Goal: Complete application form: Complete application form

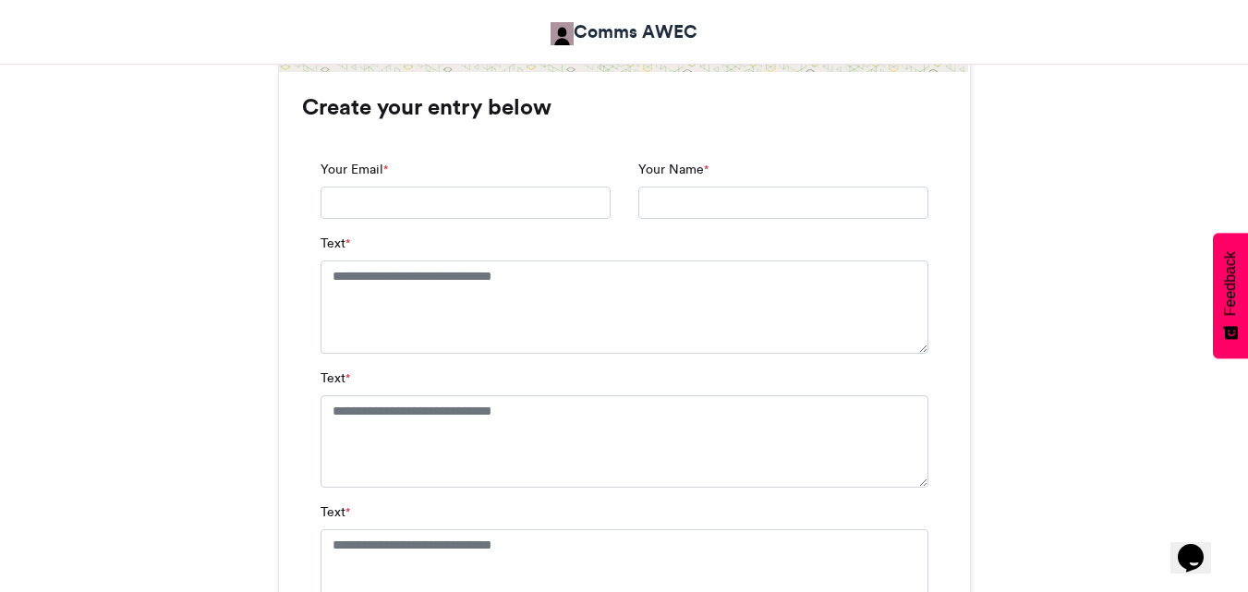
scroll to position [1201, 0]
click at [395, 197] on input "Your Email *" at bounding box center [466, 202] width 290 height 33
type input "**********"
click at [659, 204] on input "Your Name *" at bounding box center [783, 202] width 290 height 33
type input "**********"
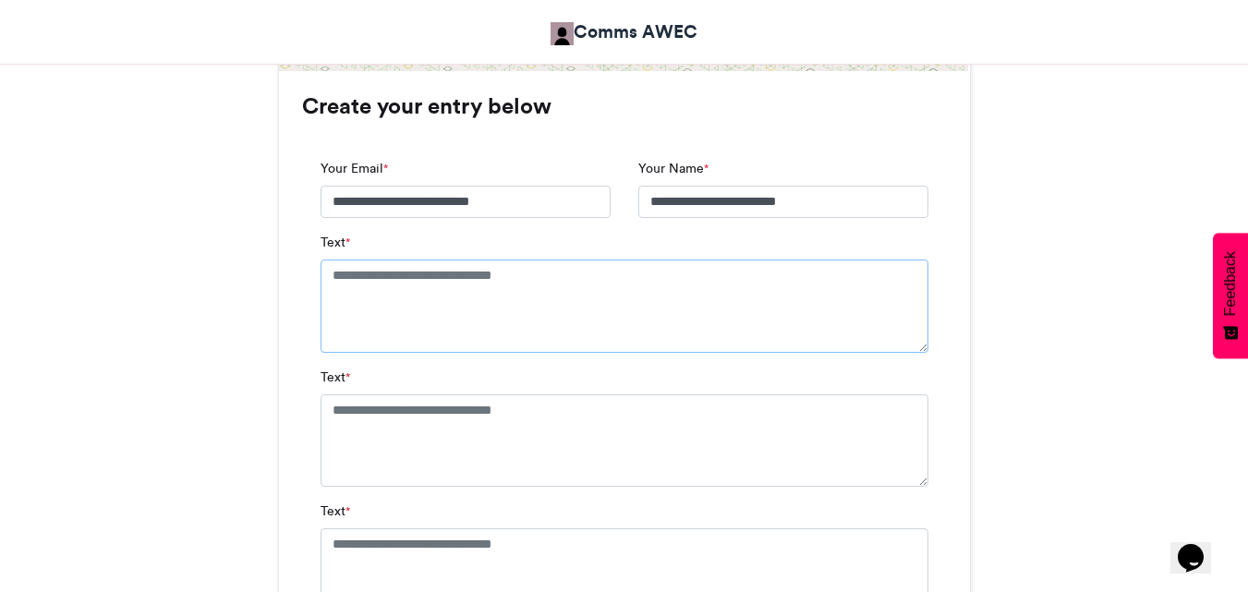
click at [503, 292] on textarea "Text *" at bounding box center [625, 306] width 608 height 92
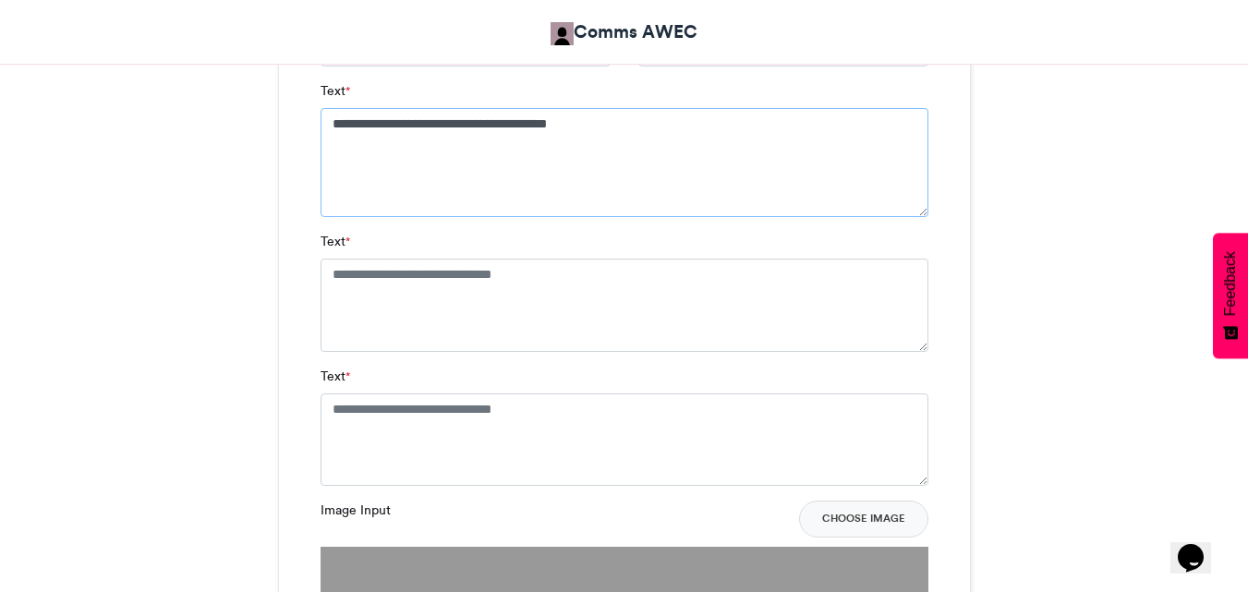
scroll to position [1293, 0]
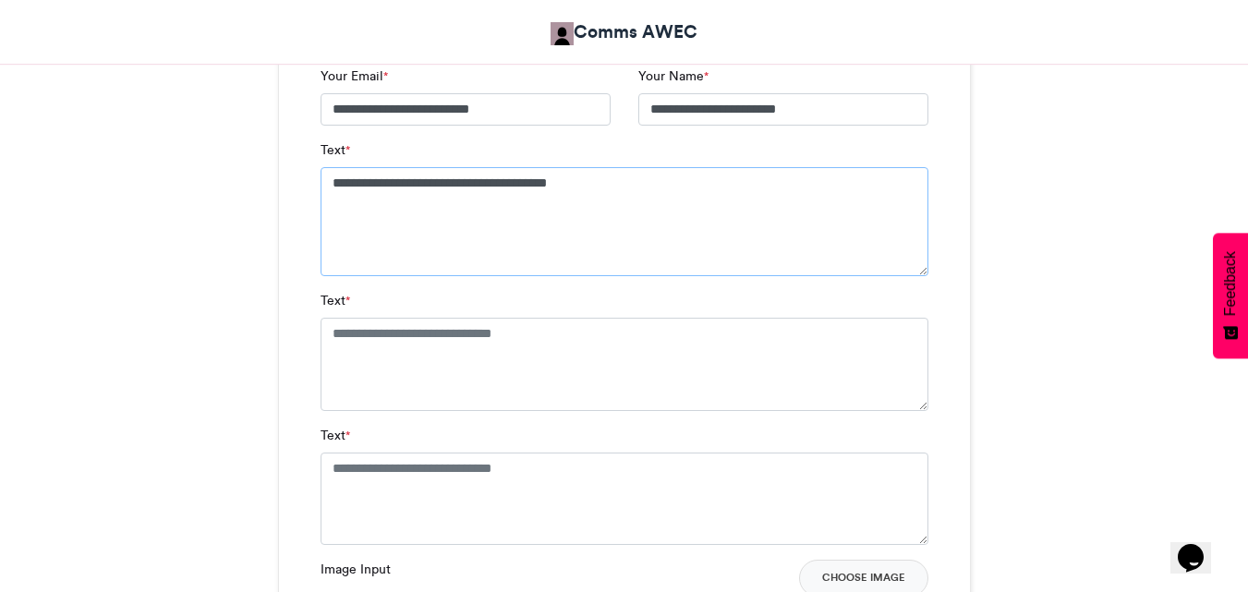
type textarea "**********"
click at [424, 371] on textarea "Text *" at bounding box center [625, 364] width 608 height 92
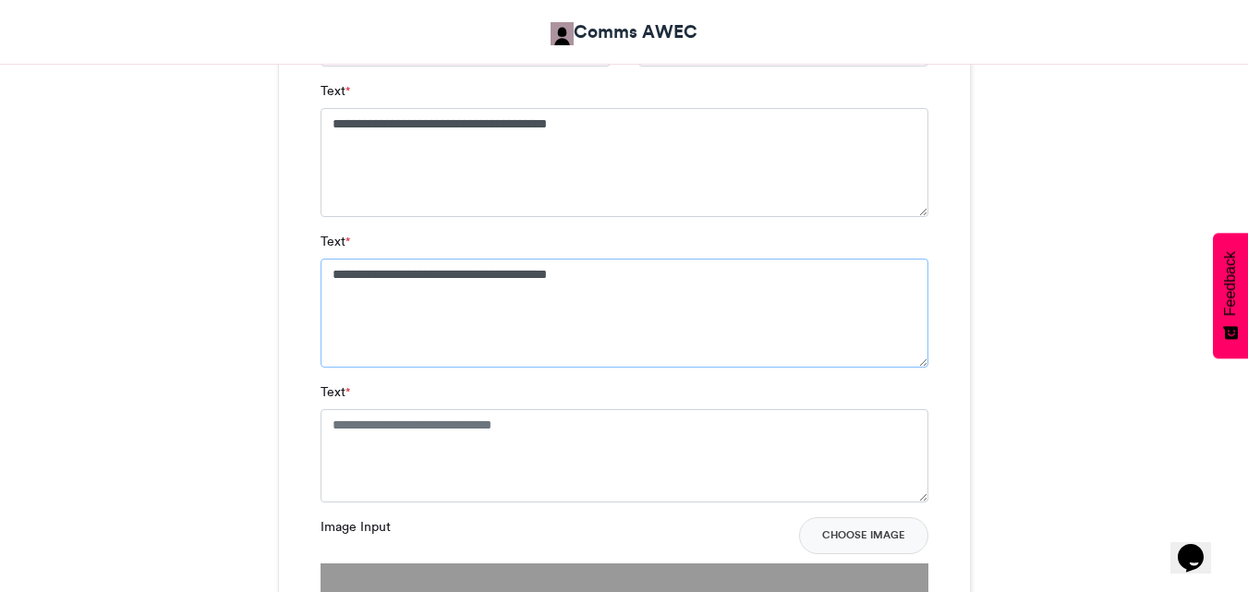
scroll to position [1570, 0]
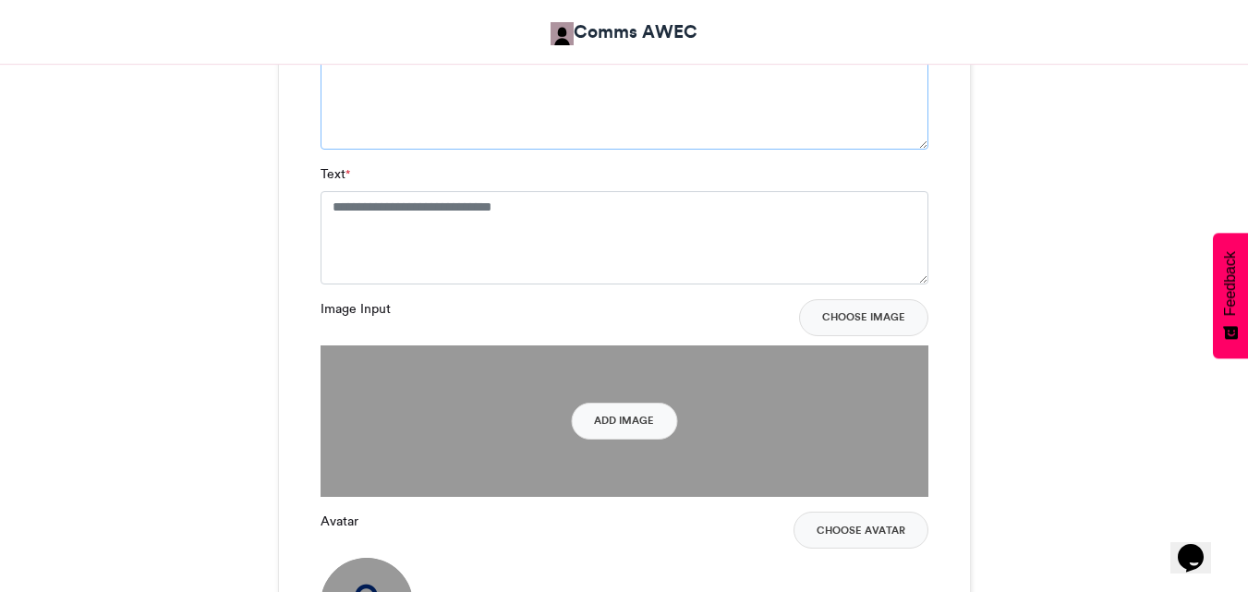
type textarea "**********"
click at [390, 202] on textarea "Text *" at bounding box center [625, 237] width 608 height 92
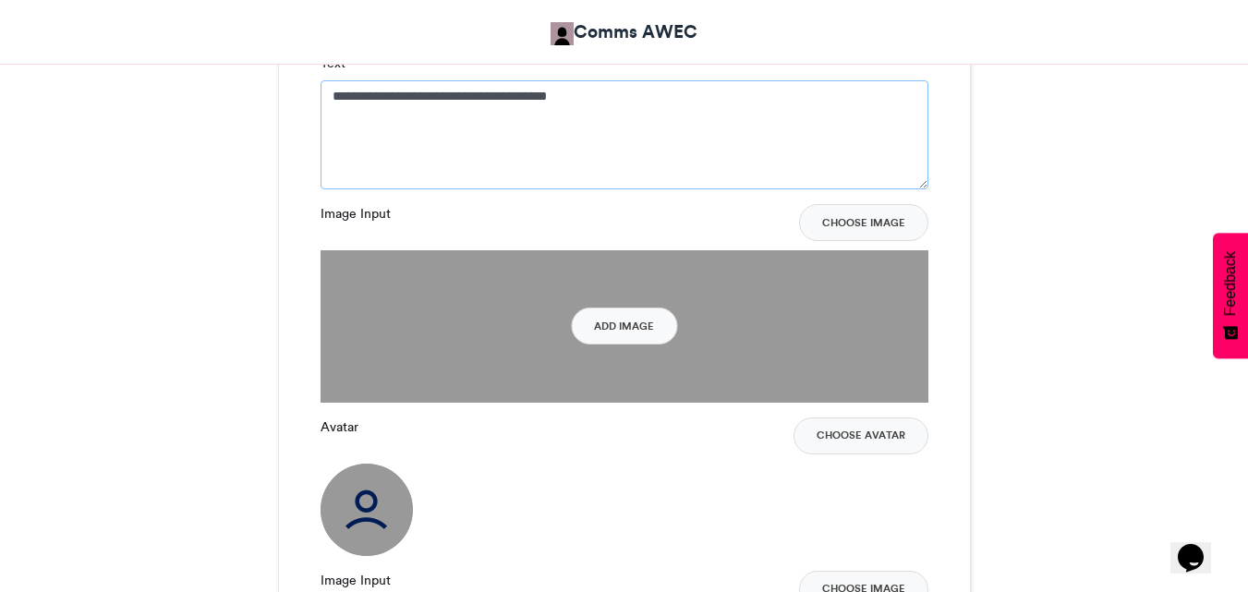
scroll to position [1755, 0]
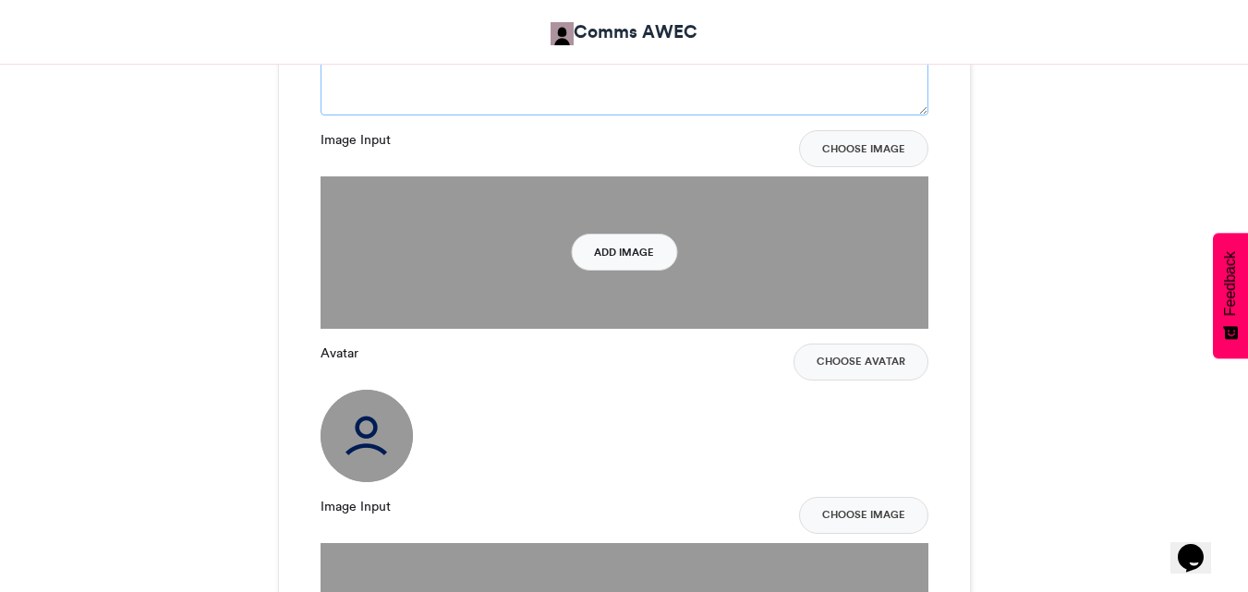
type textarea "**********"
click at [620, 257] on button "Add Image" at bounding box center [624, 252] width 106 height 37
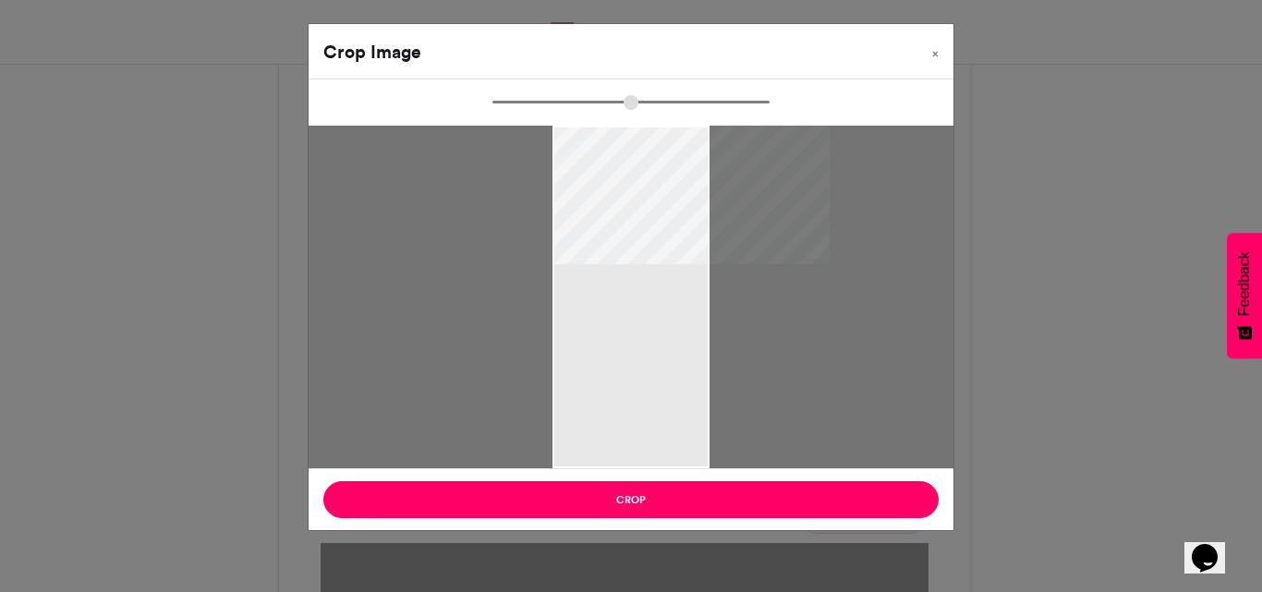
type input "******"
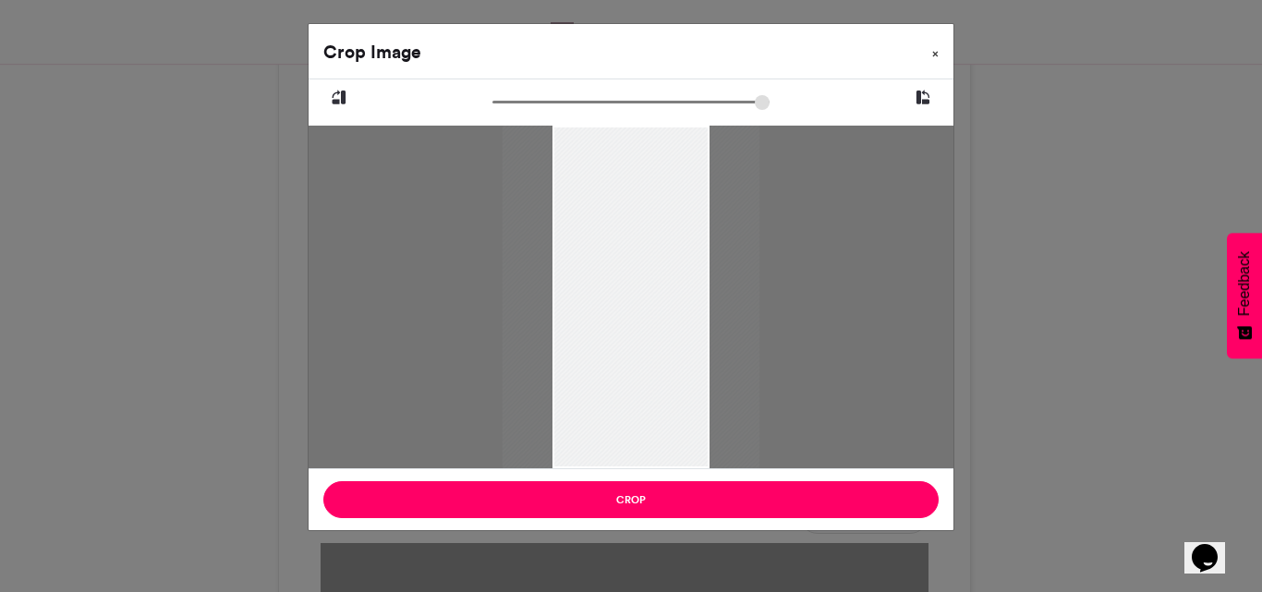
click at [932, 54] on span "×" at bounding box center [935, 53] width 6 height 11
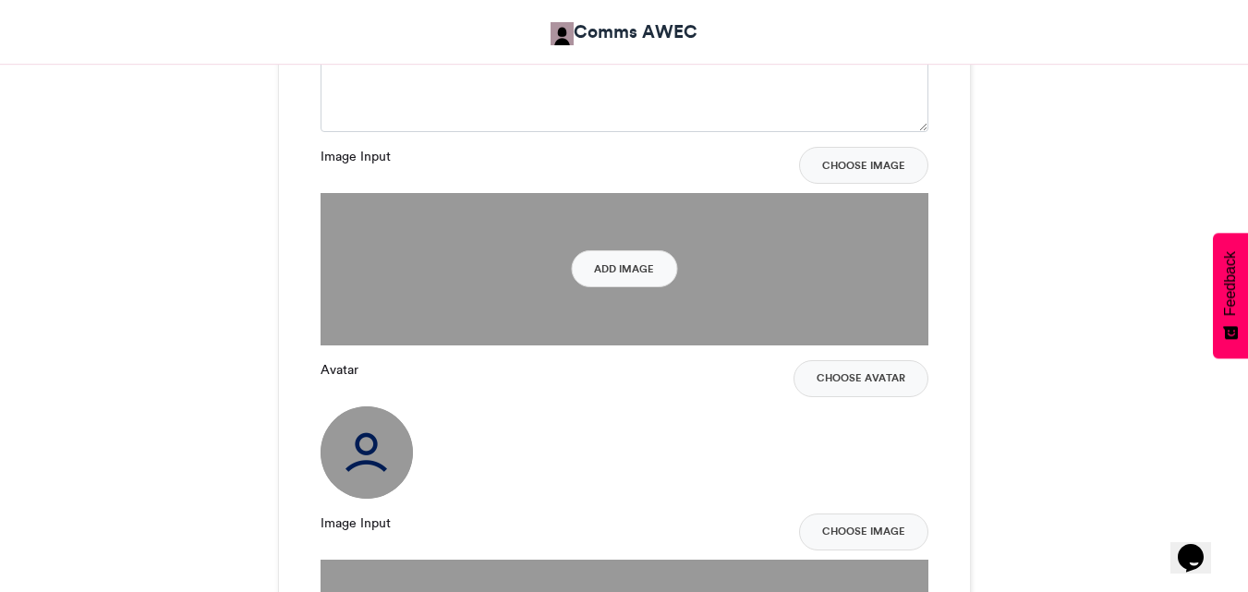
scroll to position [1847, 0]
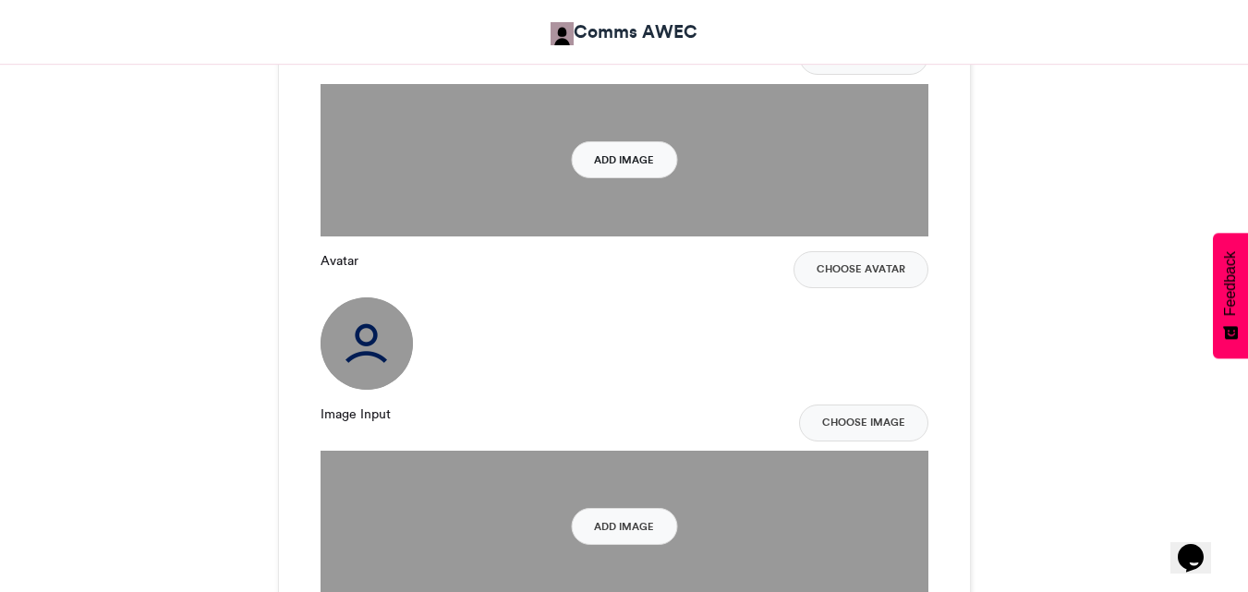
click at [629, 161] on button "Add Image" at bounding box center [624, 159] width 106 height 37
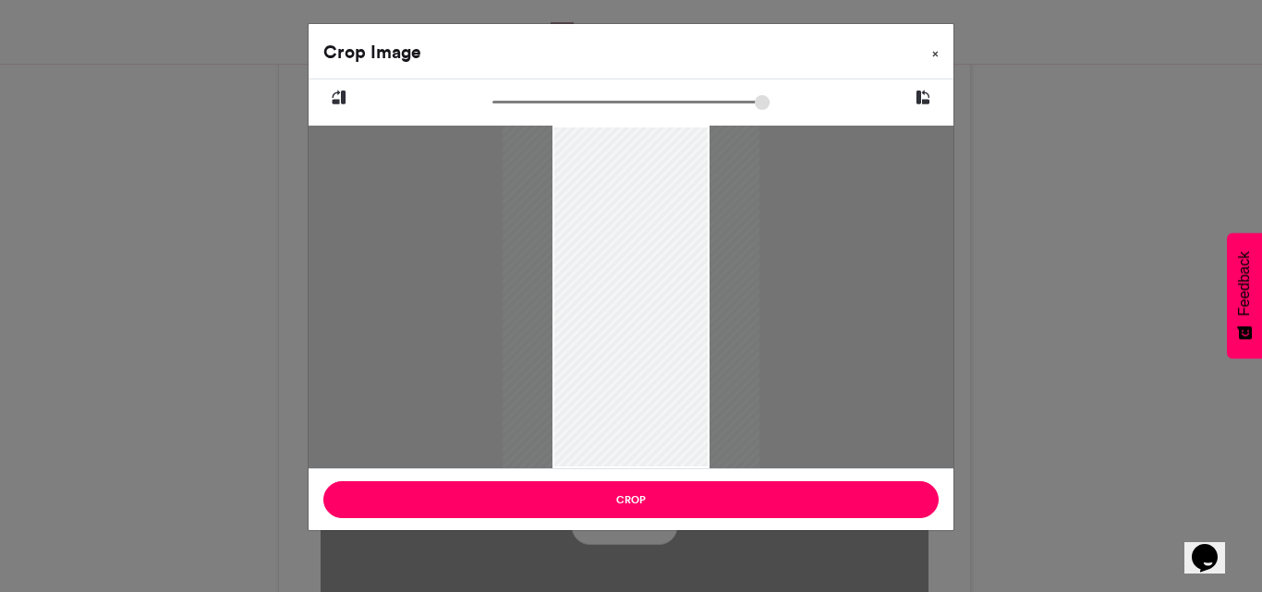
click at [938, 58] on span "×" at bounding box center [935, 53] width 6 height 11
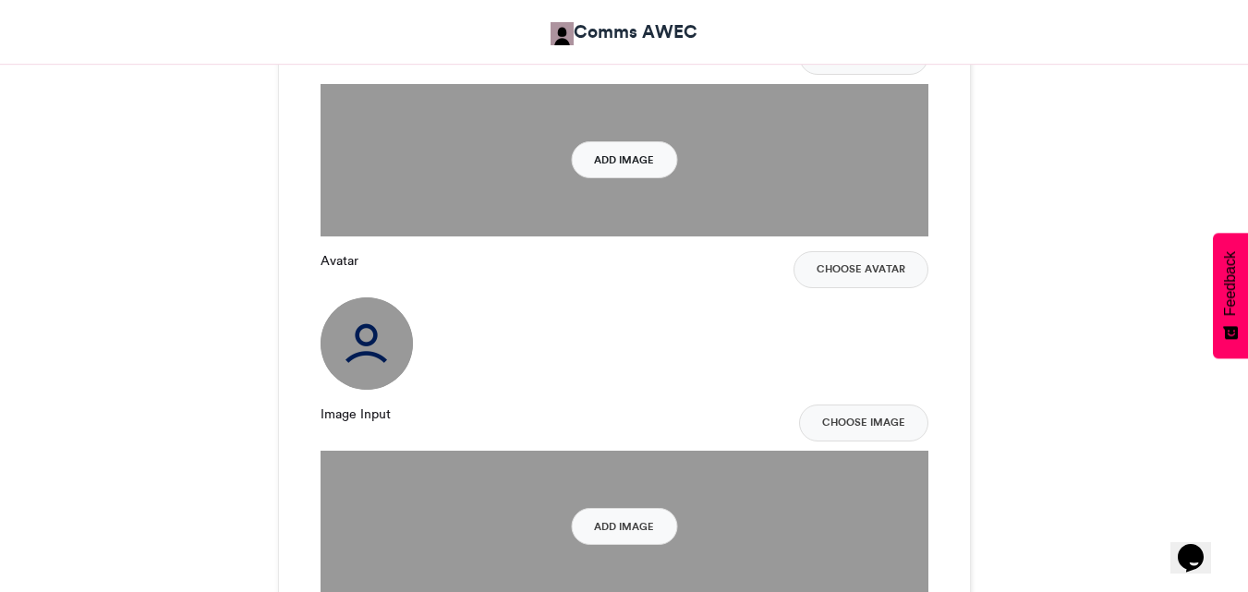
click at [633, 172] on button "Add Image" at bounding box center [624, 159] width 106 height 37
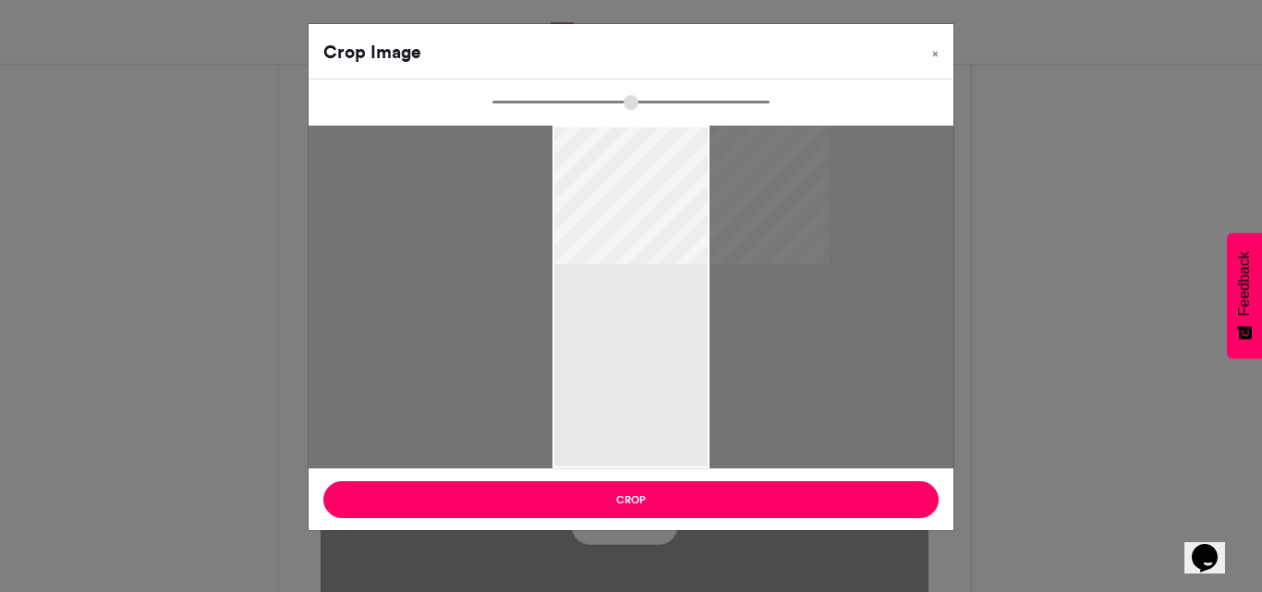
type input "******"
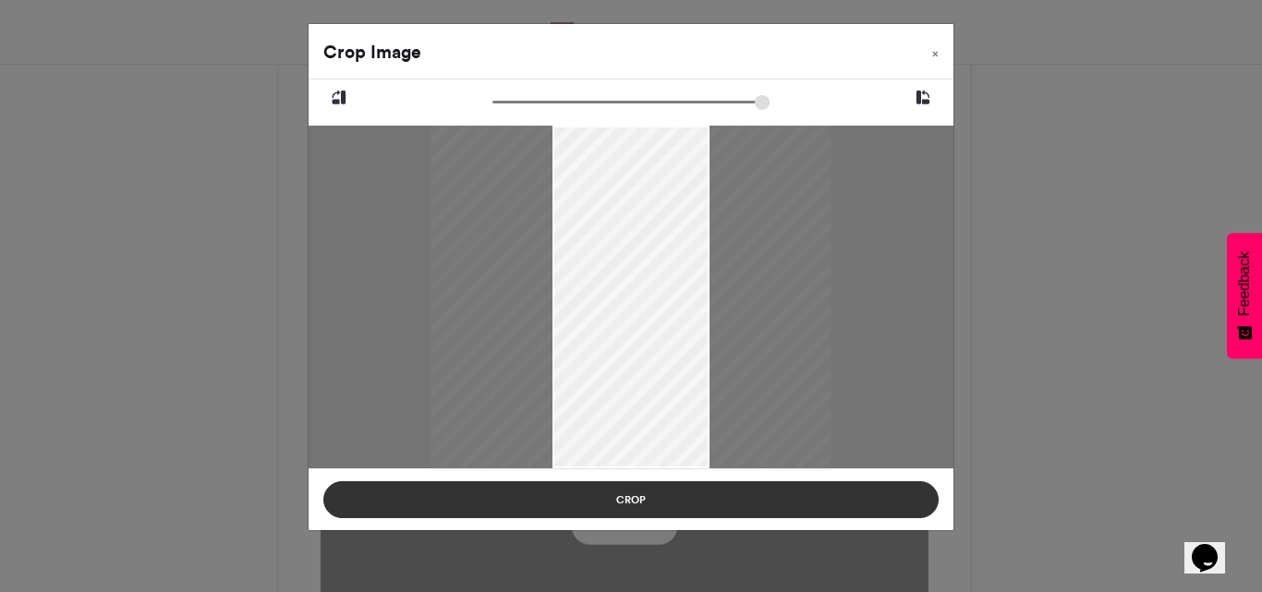
click at [703, 504] on button "Crop" at bounding box center [630, 499] width 615 height 37
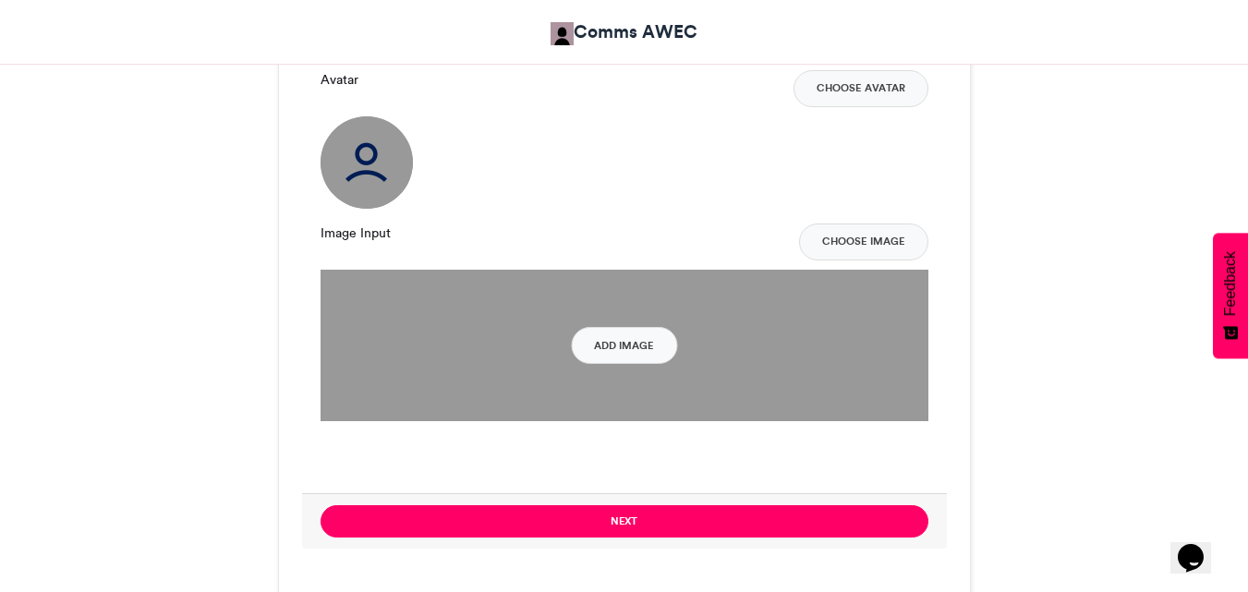
scroll to position [2124, 0]
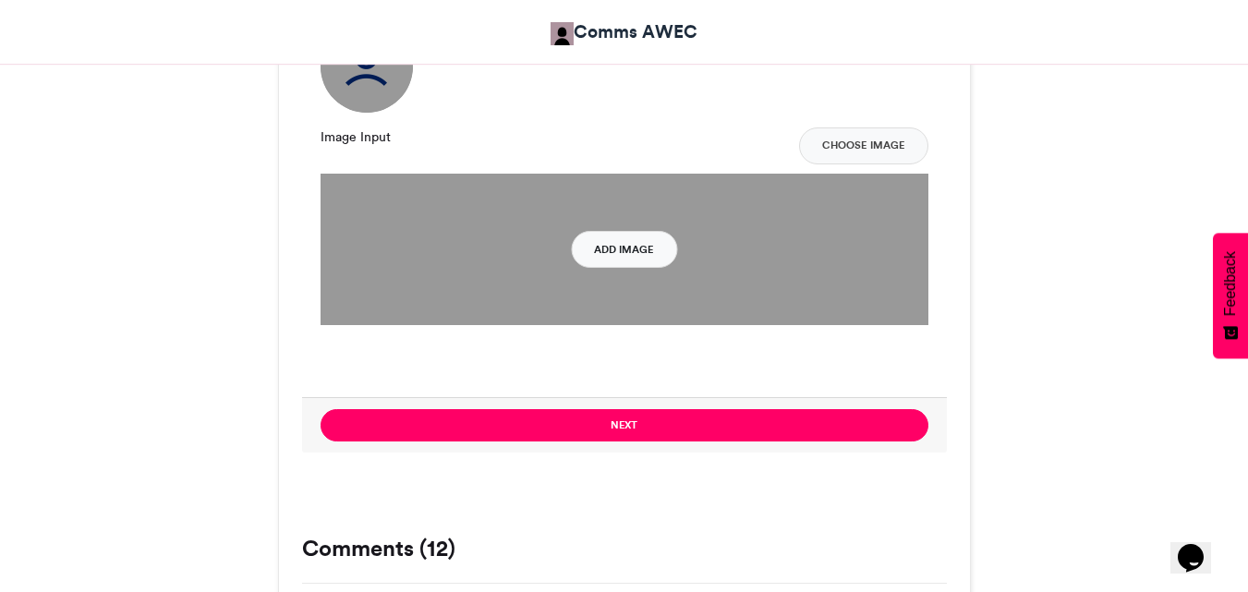
click at [641, 259] on button "Add Image" at bounding box center [624, 249] width 106 height 37
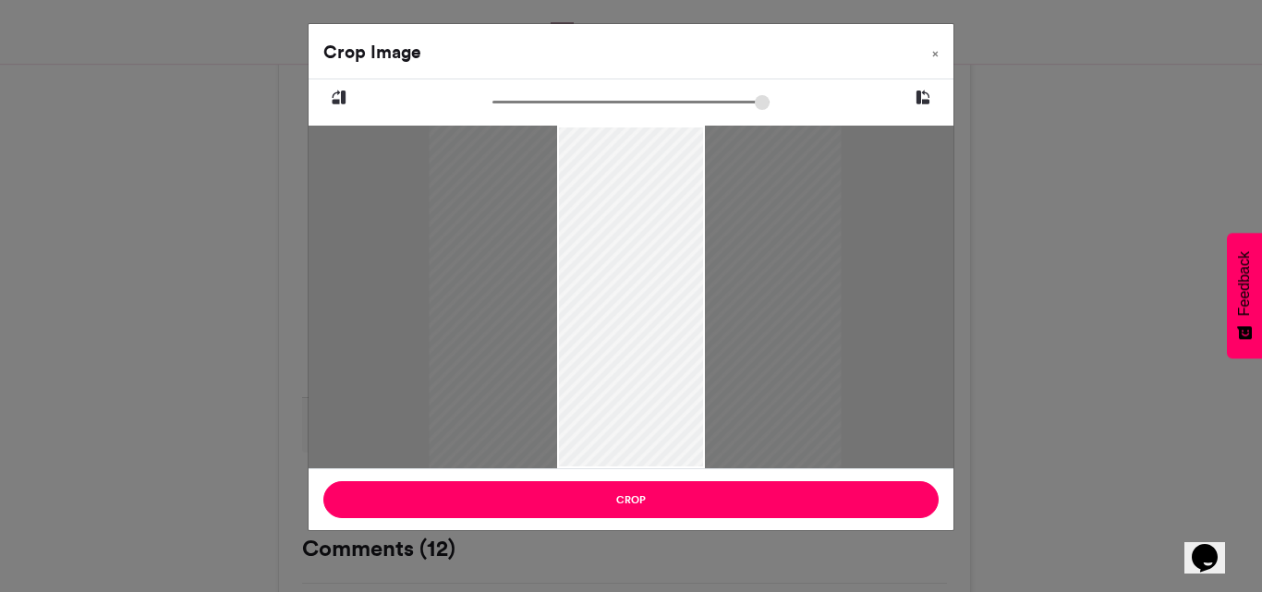
click at [627, 371] on div at bounding box center [635, 297] width 412 height 343
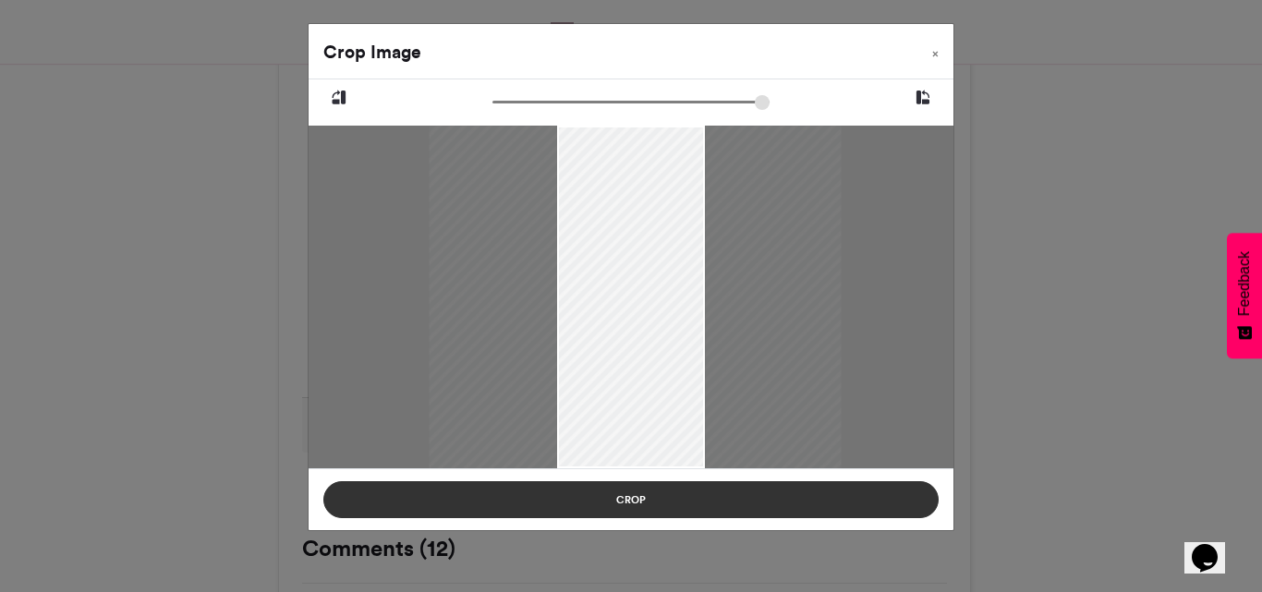
click at [747, 487] on button "Crop" at bounding box center [630, 499] width 615 height 37
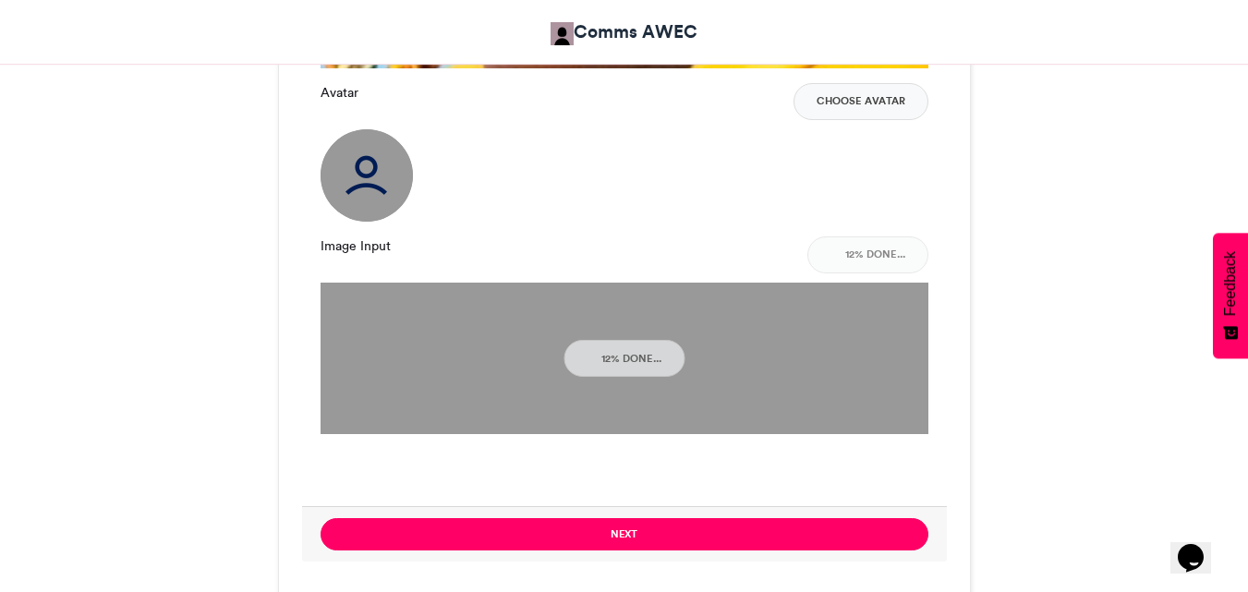
scroll to position [2032, 0]
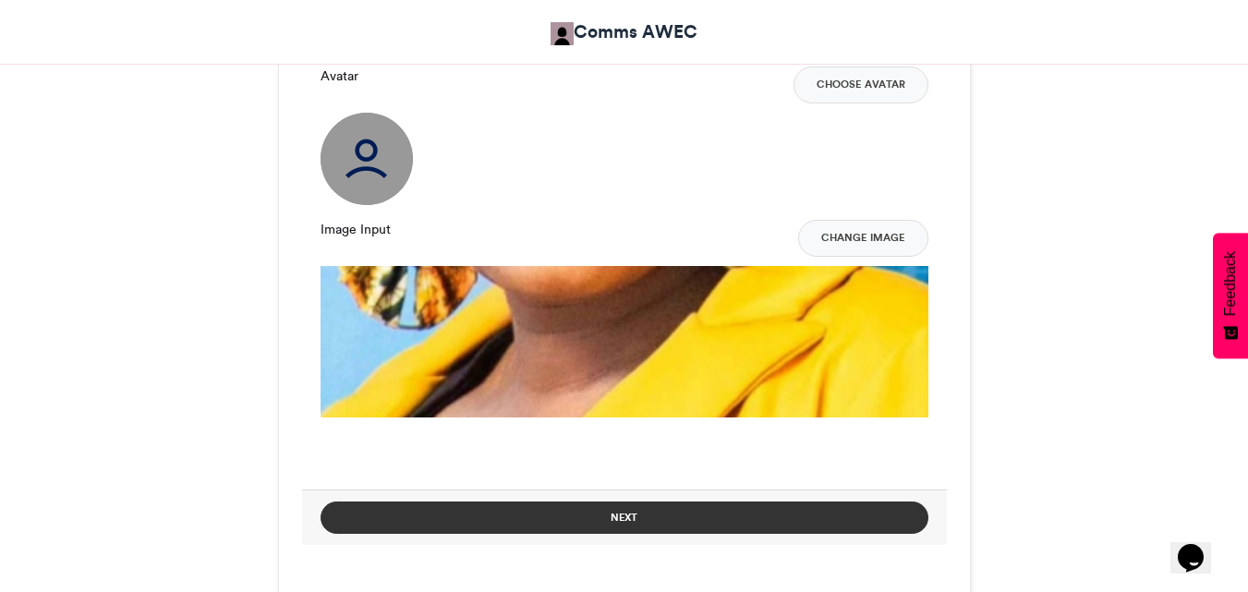
click at [585, 513] on button "Next" at bounding box center [625, 518] width 608 height 32
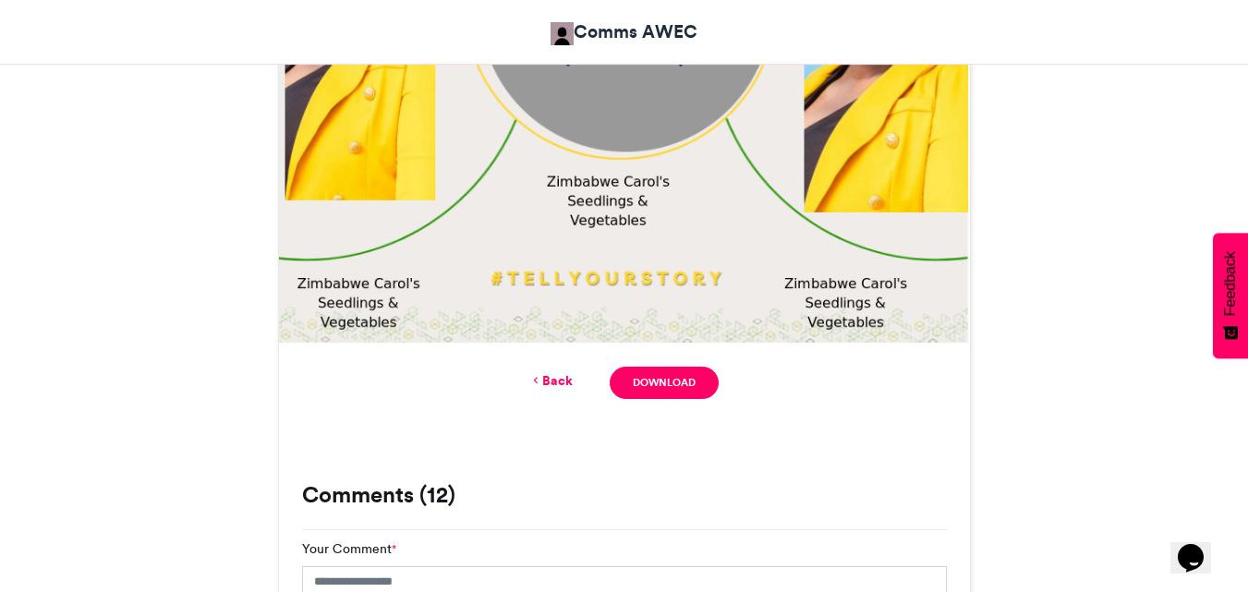
scroll to position [924, 0]
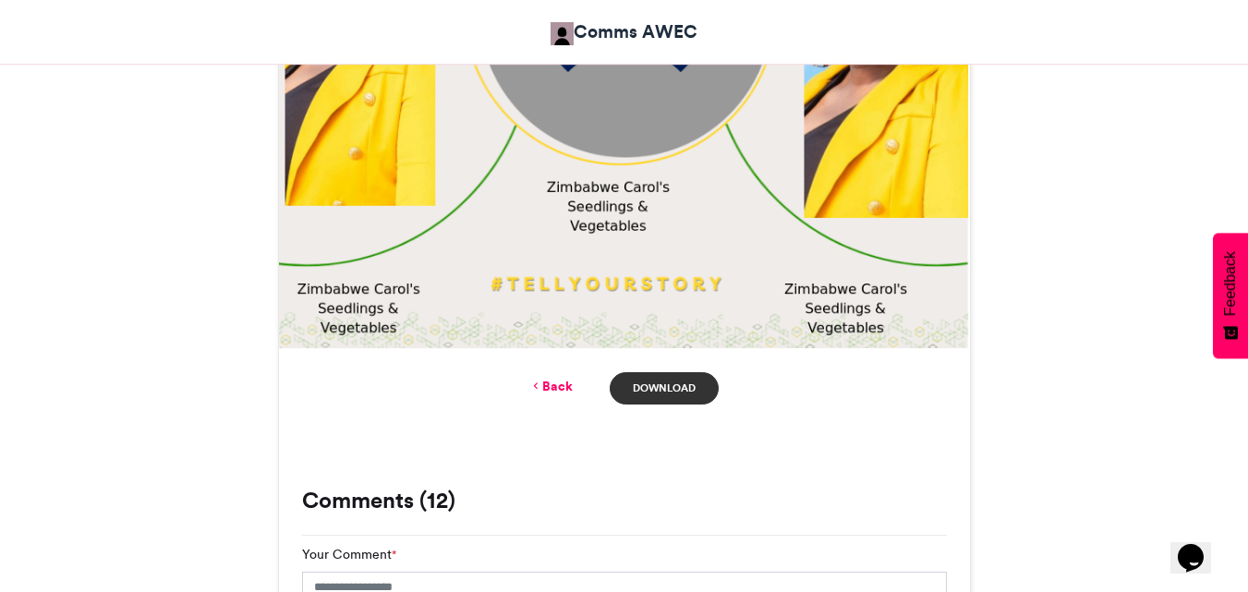
click at [656, 388] on link "Download" at bounding box center [664, 388] width 108 height 32
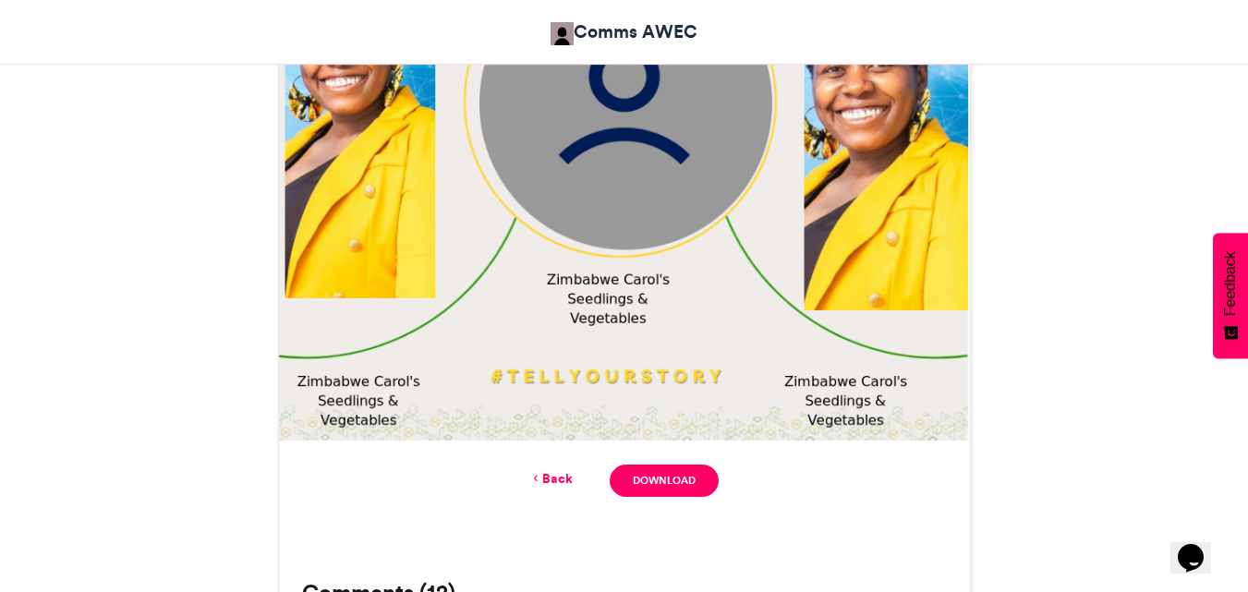
click at [554, 478] on link "Back" at bounding box center [550, 478] width 43 height 19
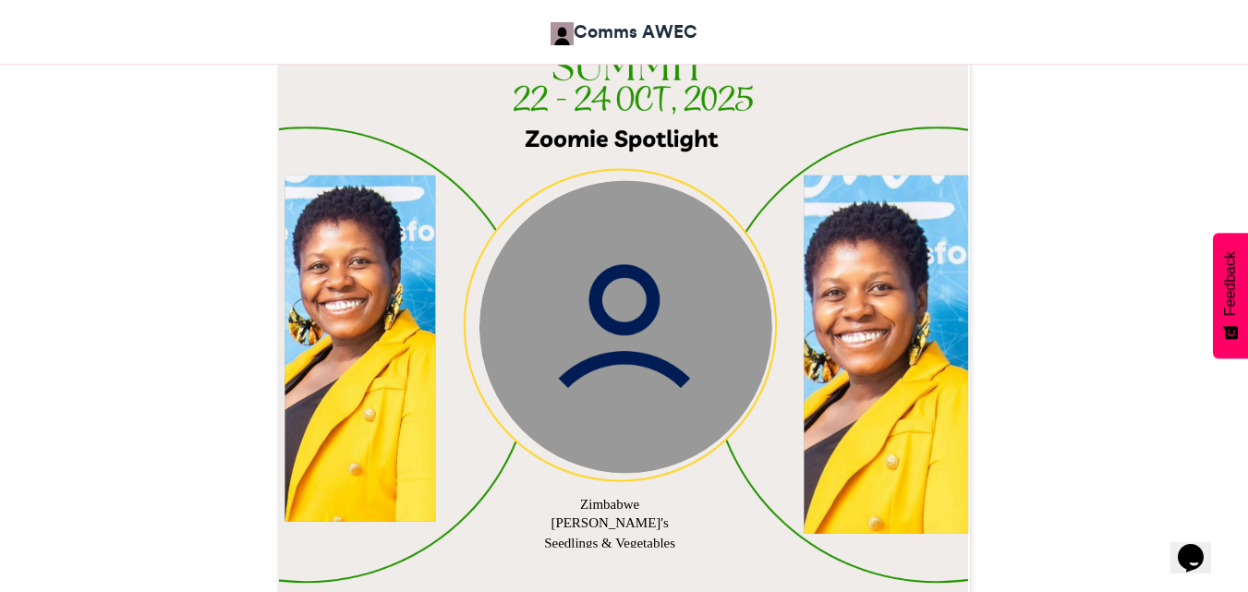
scroll to position [563, 0]
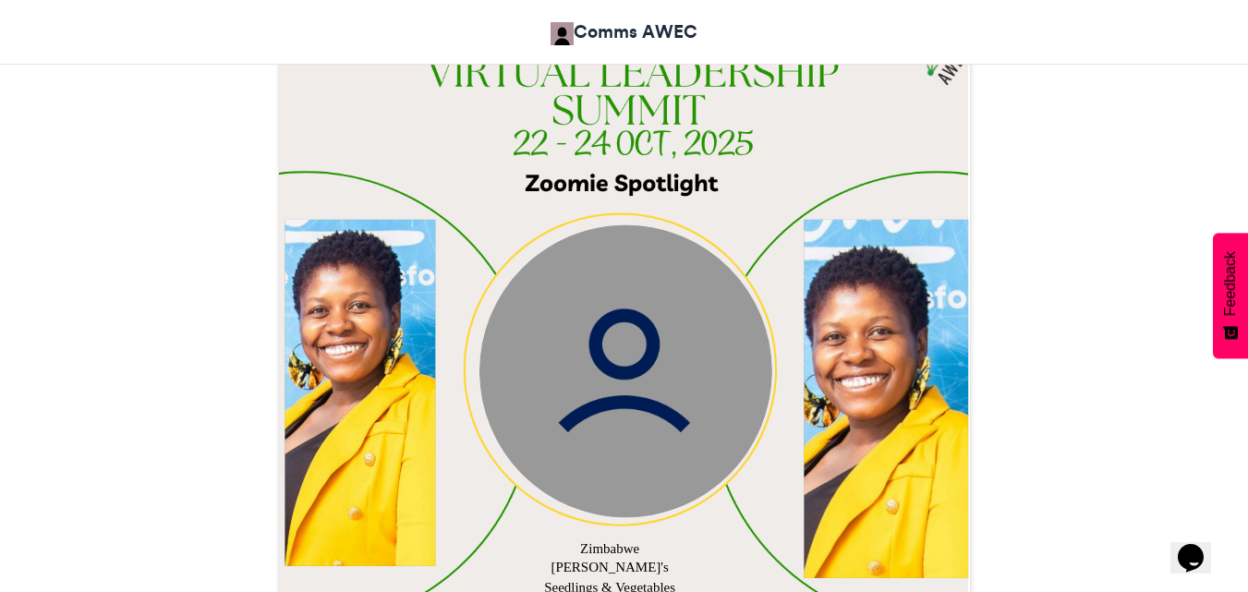
drag, startPoint x: 375, startPoint y: 405, endPoint x: 678, endPoint y: 395, distance: 303.1
click at [678, 395] on div "Zimbabwe Carol's Seedlings & Vegetables Zimbabwe Carol's Seedlings & Vegetables…" at bounding box center [624, 363] width 691 height 691
click at [888, 379] on div at bounding box center [886, 398] width 164 height 358
drag, startPoint x: 865, startPoint y: 405, endPoint x: 659, endPoint y: 425, distance: 206.9
click at [659, 425] on div "Zimbabwe Carol's Seedlings & Vegetables Zimbabwe Carol's Seedlings & Vegetables…" at bounding box center [624, 363] width 691 height 691
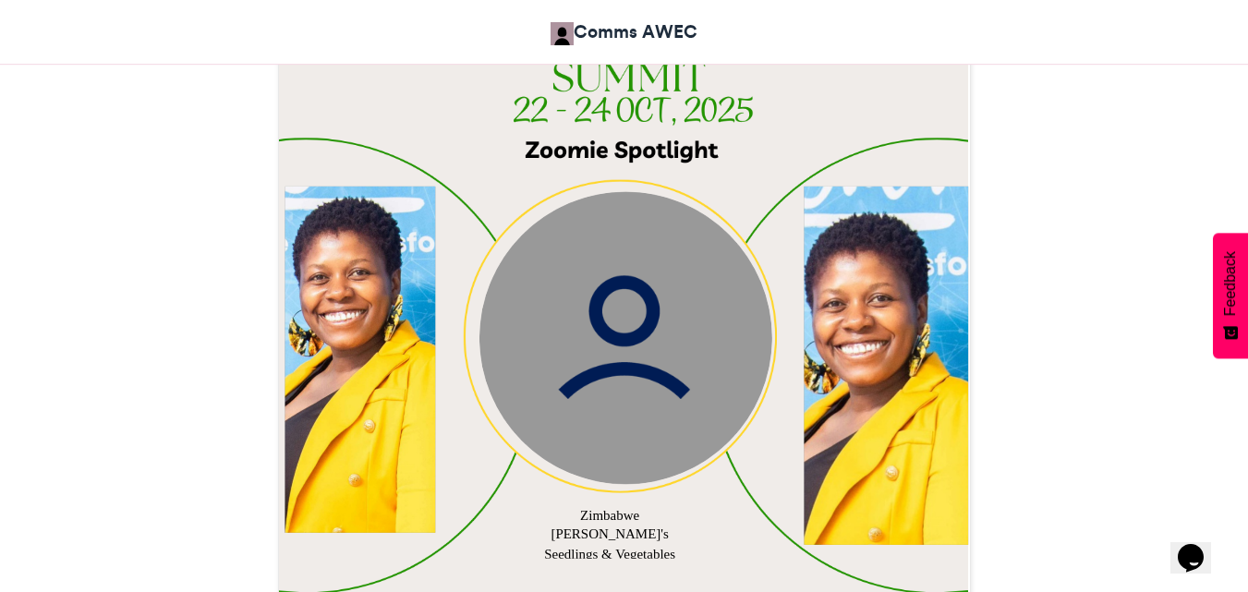
scroll to position [656, 0]
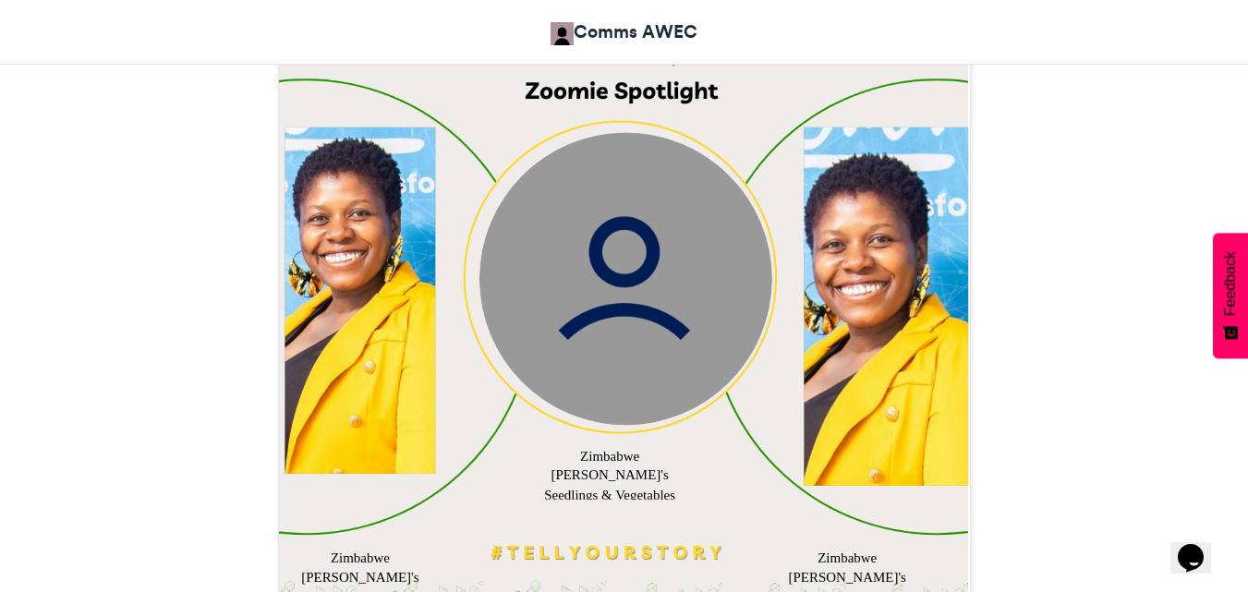
click at [861, 340] on div at bounding box center [886, 306] width 164 height 358
drag, startPoint x: 869, startPoint y: 285, endPoint x: 595, endPoint y: 287, distance: 274.3
click at [580, 294] on div "Zimbabwe Carol's Seedlings & Vegetables Zimbabwe Carol's Seedlings & Vegetables…" at bounding box center [624, 271] width 691 height 691
click at [893, 253] on div at bounding box center [886, 306] width 164 height 358
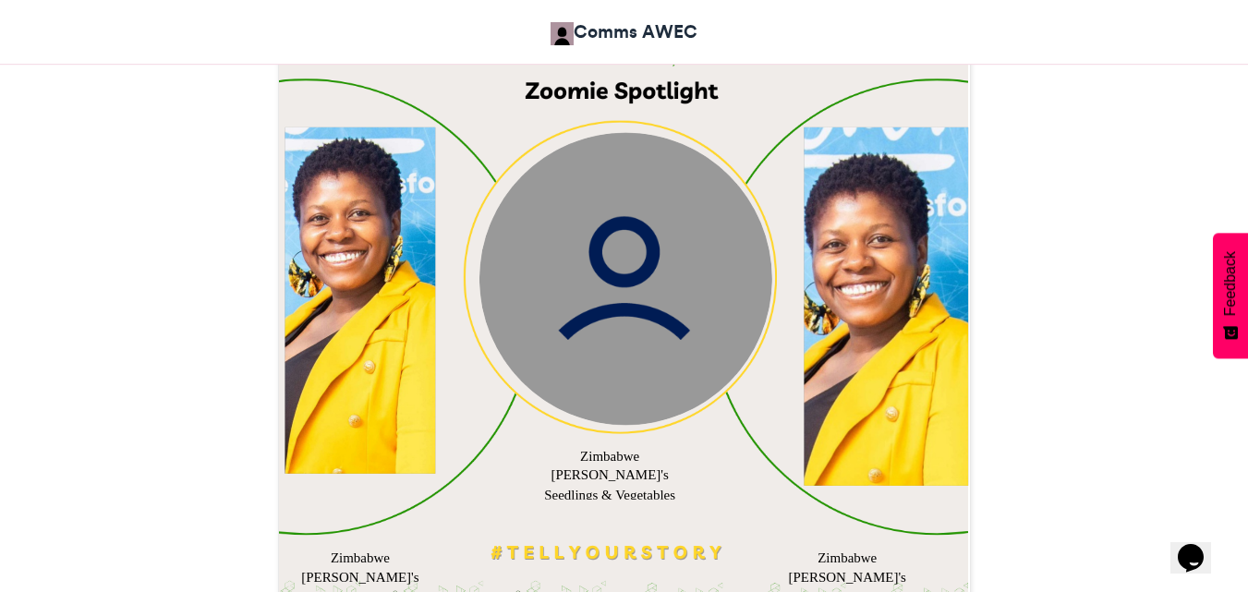
drag, startPoint x: 893, startPoint y: 253, endPoint x: 529, endPoint y: 285, distance: 365.4
click at [563, 305] on div "Zimbabwe Carol's Seedlings & Vegetables Zimbabwe Carol's Seedlings & Vegetables…" at bounding box center [624, 271] width 691 height 691
click at [563, 266] on img at bounding box center [624, 278] width 293 height 293
drag, startPoint x: 869, startPoint y: 265, endPoint x: 481, endPoint y: 272, distance: 388.0
click at [572, 302] on div "Zimbabwe Carol's Seedlings & Vegetables Zimbabwe Carol's Seedlings & Vegetables…" at bounding box center [624, 271] width 691 height 691
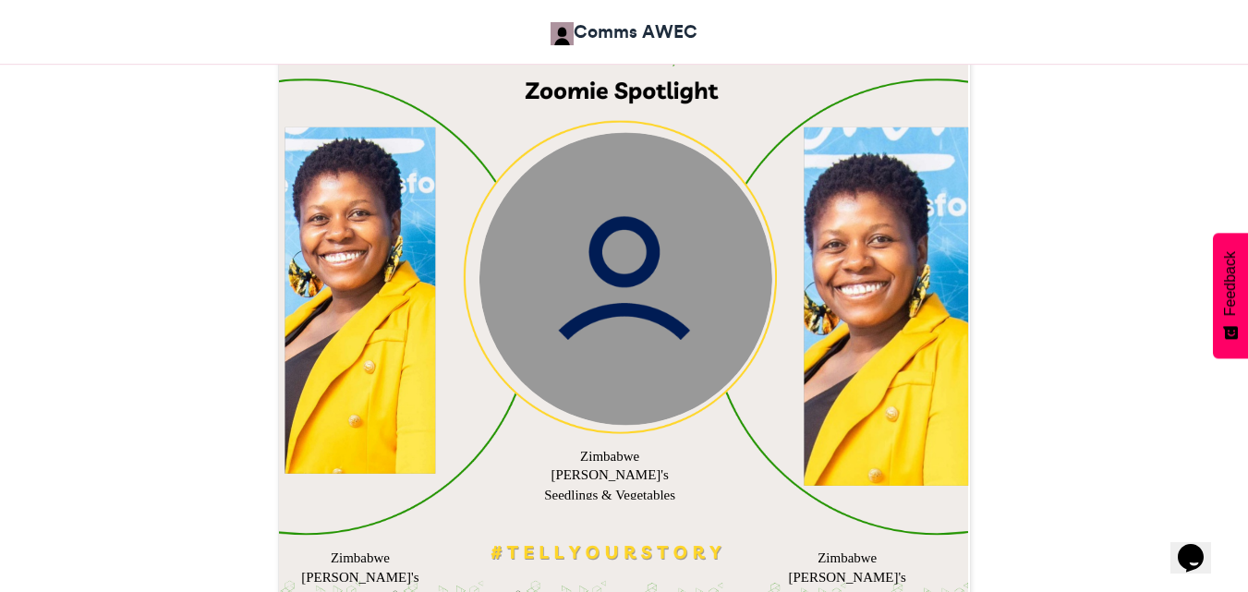
drag, startPoint x: 355, startPoint y: 285, endPoint x: 552, endPoint y: 437, distance: 249.0
click at [694, 385] on div "Zimbabwe Carol's Seedlings & Vegetables Zimbabwe Carol's Seedlings & Vegetables…" at bounding box center [624, 271] width 691 height 691
drag, startPoint x: 386, startPoint y: 434, endPoint x: 750, endPoint y: 375, distance: 368.7
click at [666, 411] on div "Zimbabwe Carol's Seedlings & Vegetables Zimbabwe Carol's Seedlings & Vegetables…" at bounding box center [624, 271] width 691 height 691
drag, startPoint x: 823, startPoint y: 357, endPoint x: 866, endPoint y: 228, distance: 136.4
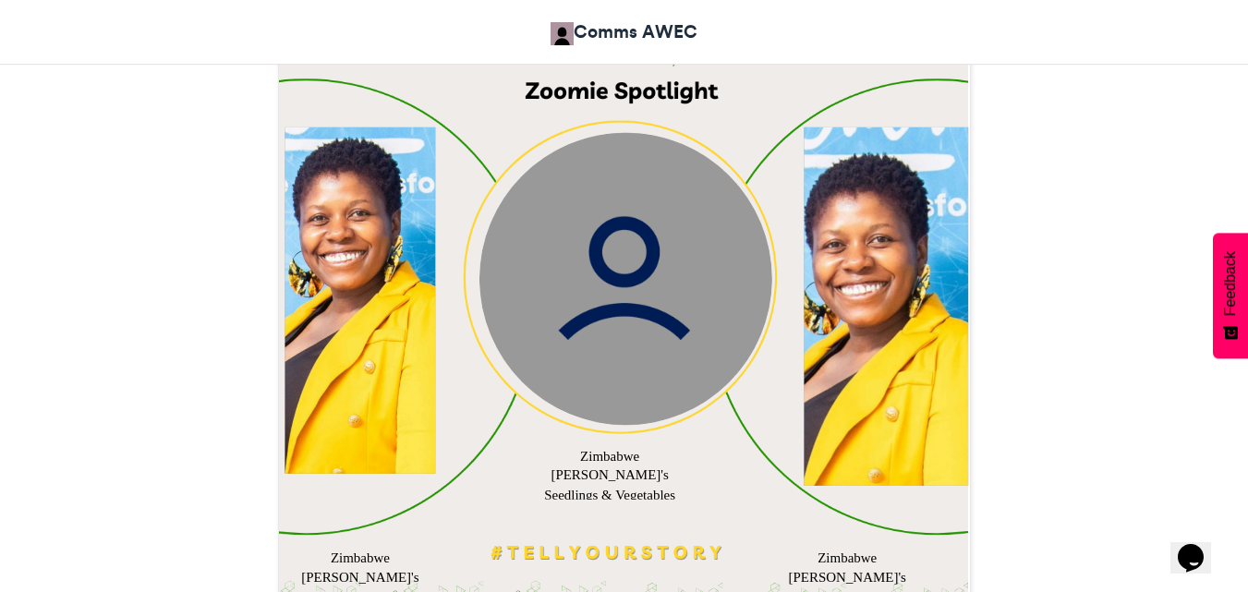
click at [866, 228] on div at bounding box center [886, 306] width 164 height 358
drag, startPoint x: 883, startPoint y: 217, endPoint x: 599, endPoint y: 257, distance: 286.3
click at [599, 257] on div "Zimbabwe Carol's Seedlings & Vegetables Zimbabwe Carol's Seedlings & Vegetables…" at bounding box center [624, 271] width 691 height 691
drag, startPoint x: 346, startPoint y: 343, endPoint x: 702, endPoint y: 370, distance: 356.7
click at [702, 370] on div "Zimbabwe Carol's Seedlings & Vegetables Zimbabwe Carol's Seedlings & Vegetables…" at bounding box center [624, 271] width 691 height 691
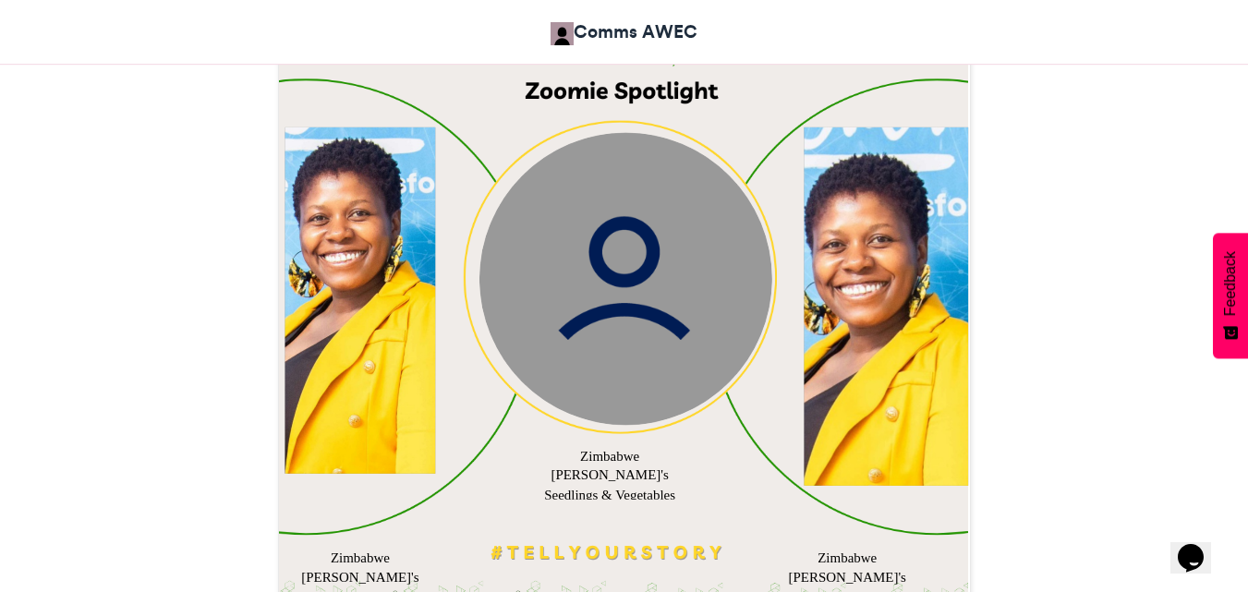
drag, startPoint x: 881, startPoint y: 252, endPoint x: 509, endPoint y: 309, distance: 376.5
click at [509, 309] on div "Zimbabwe Carol's Seedlings & Vegetables Zimbabwe Carol's Seedlings & Vegetables…" at bounding box center [624, 271] width 691 height 691
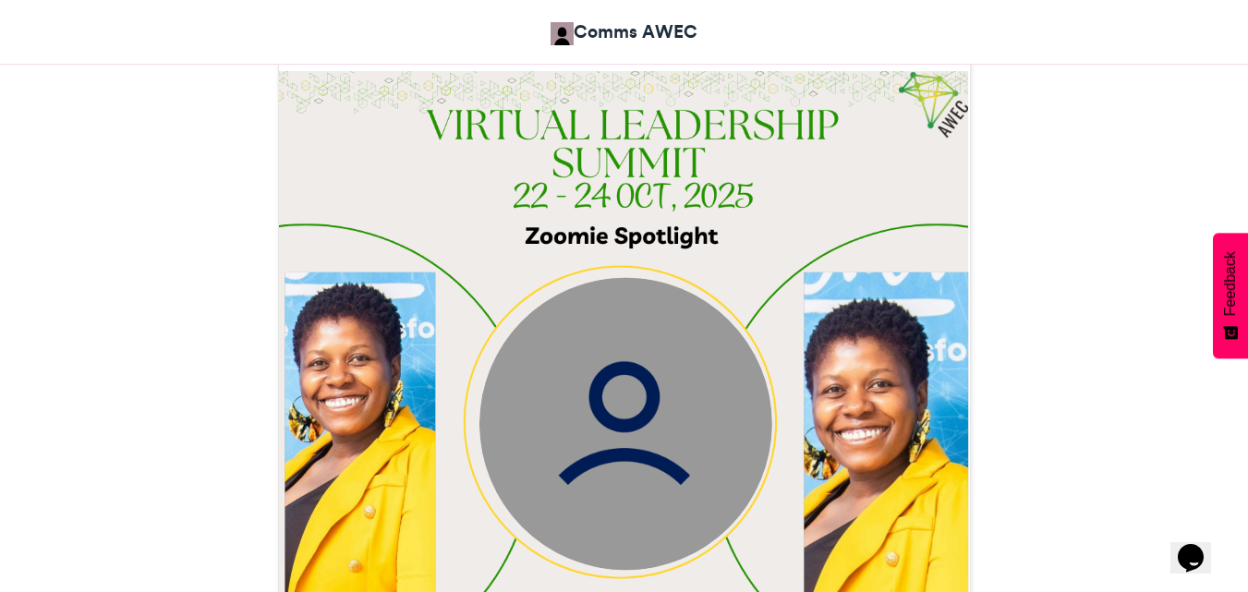
scroll to position [563, 0]
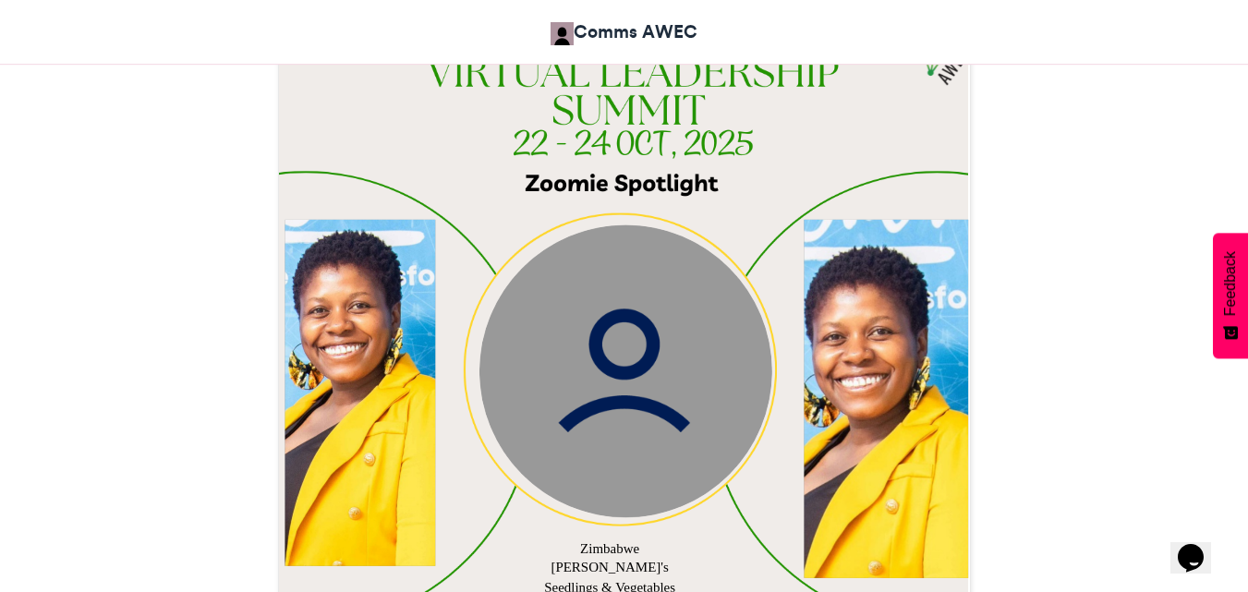
drag, startPoint x: 333, startPoint y: 364, endPoint x: 640, endPoint y: 391, distance: 307.8
click at [640, 391] on div "Zimbabwe Carol's Seedlings & Vegetables Zimbabwe Carol's Seedlings & Vegetables…" at bounding box center [624, 363] width 691 height 691
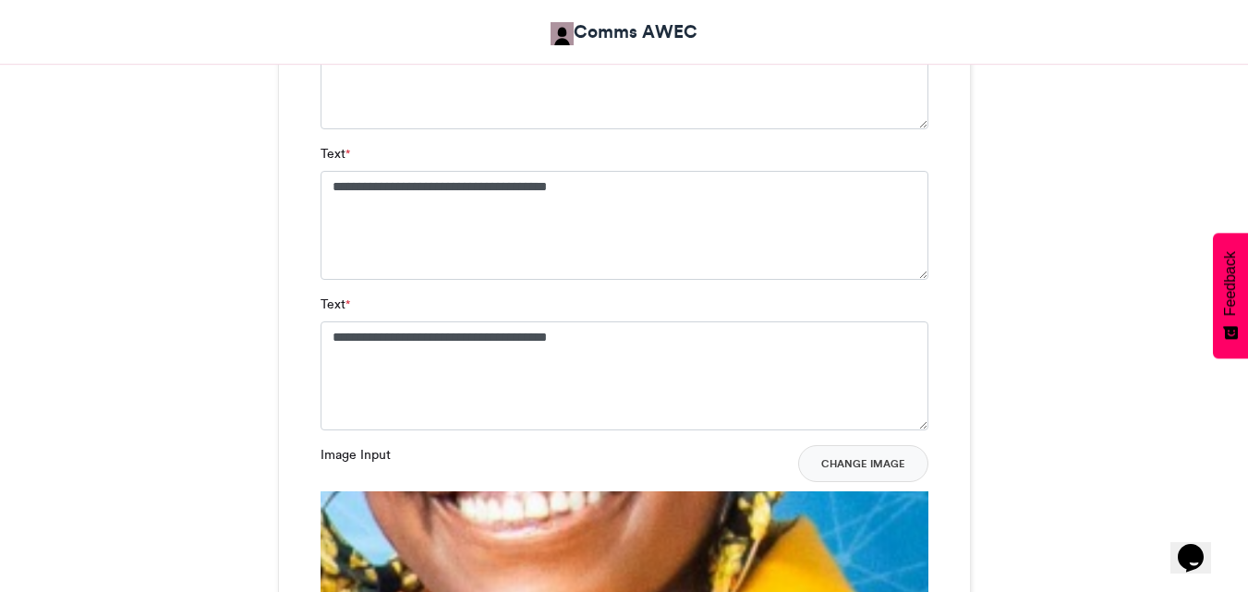
scroll to position [1395, 0]
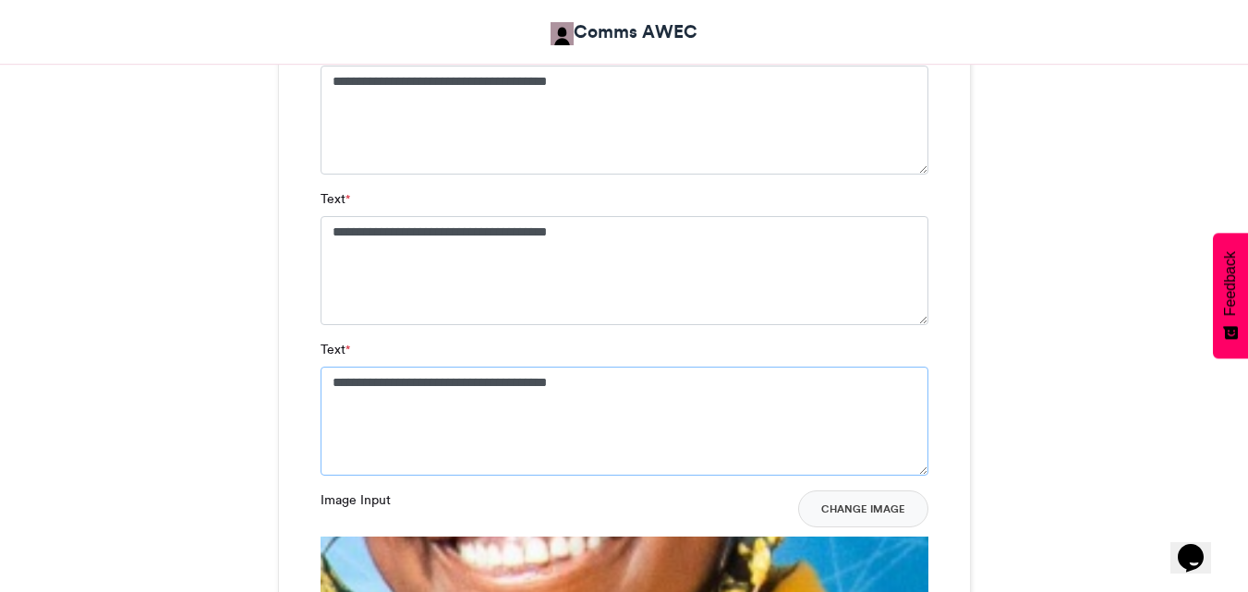
click at [599, 389] on textarea "**********" at bounding box center [625, 421] width 608 height 109
type textarea "*"
click at [603, 238] on textarea "**********" at bounding box center [625, 270] width 608 height 109
type textarea "*"
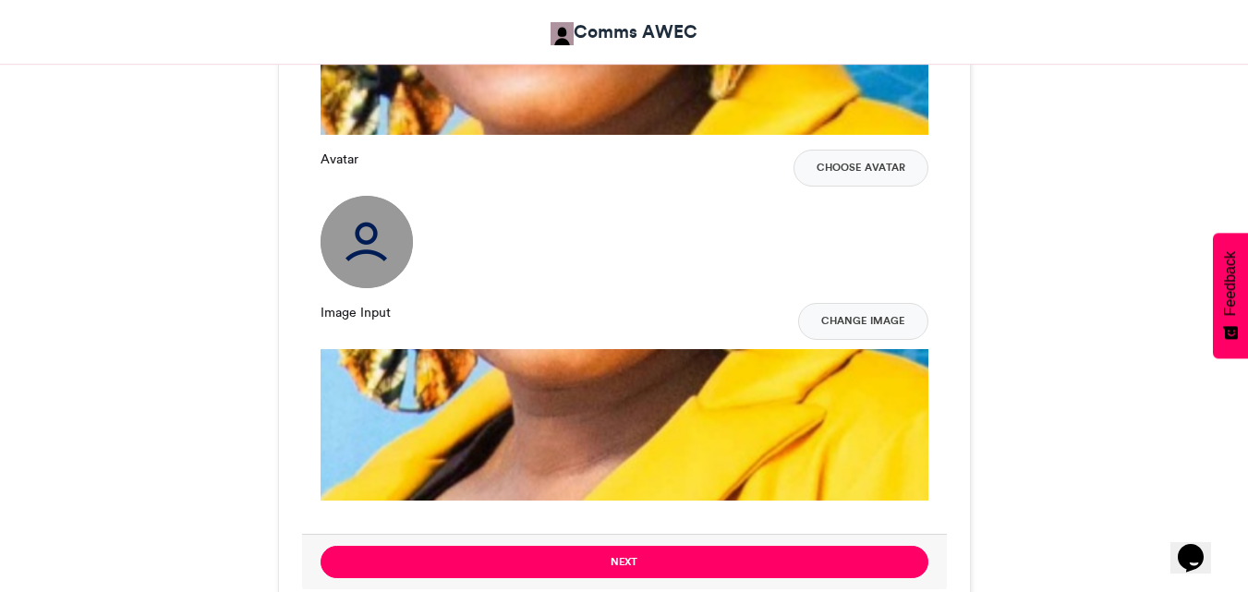
scroll to position [2041, 0]
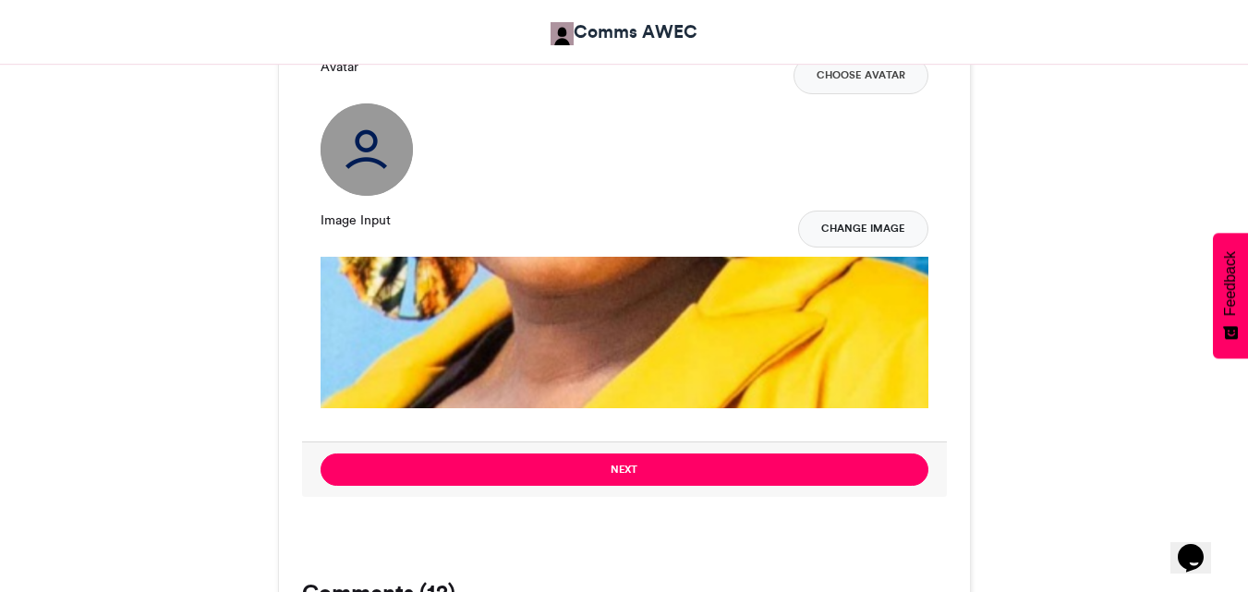
click at [872, 236] on button "Change Image" at bounding box center [863, 229] width 130 height 37
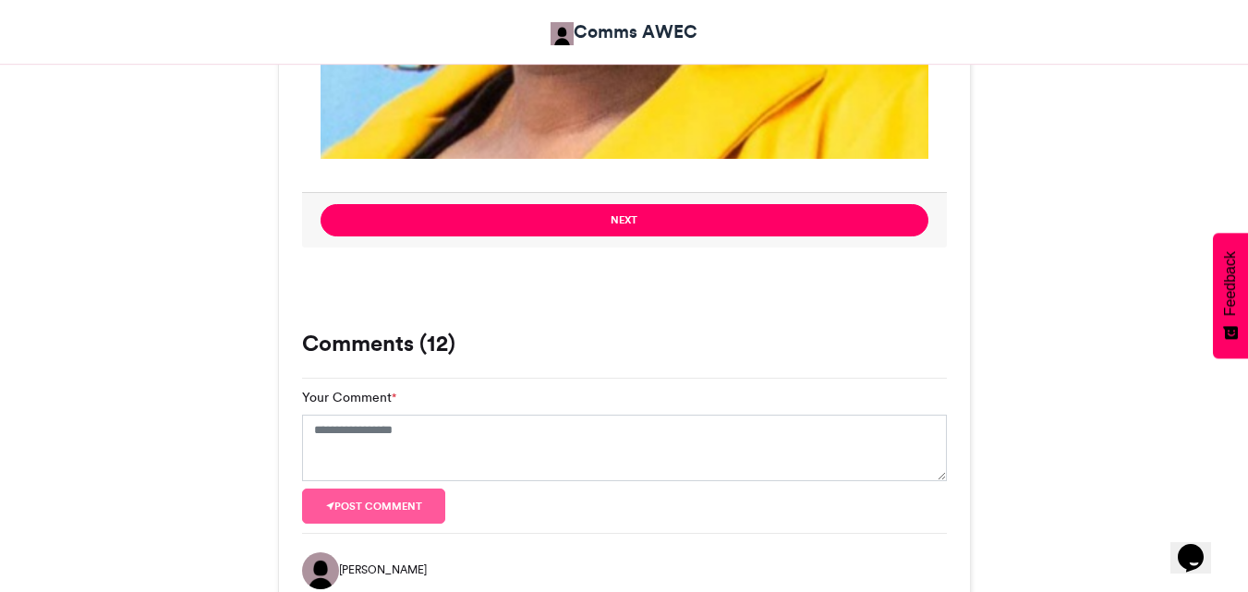
scroll to position [2318, 0]
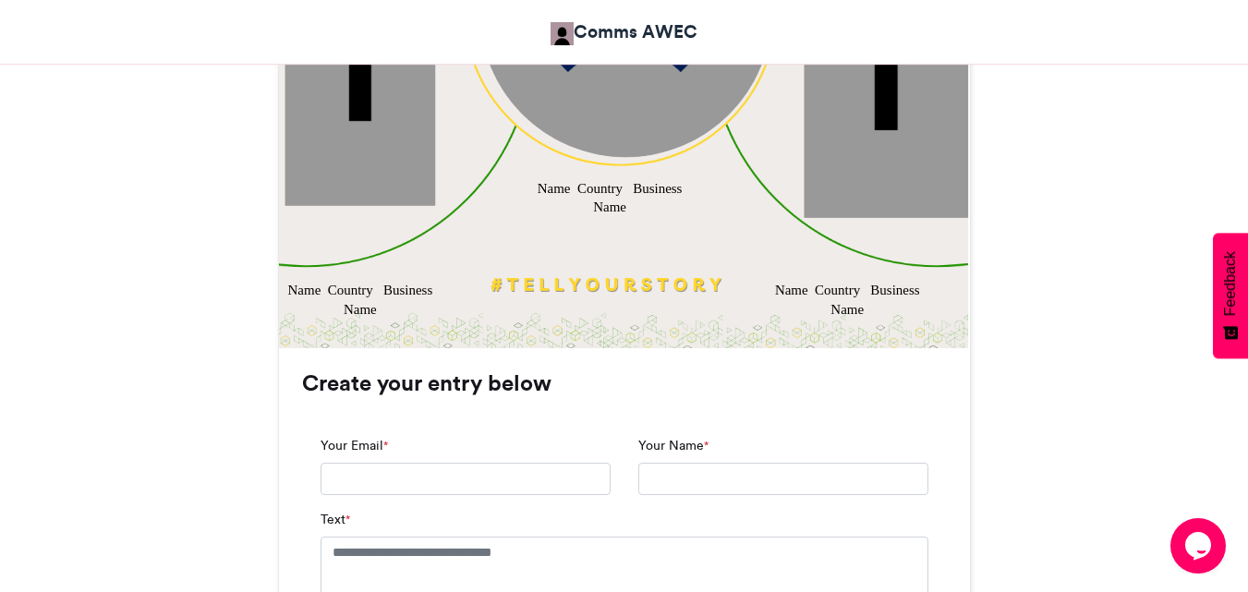
scroll to position [1108, 0]
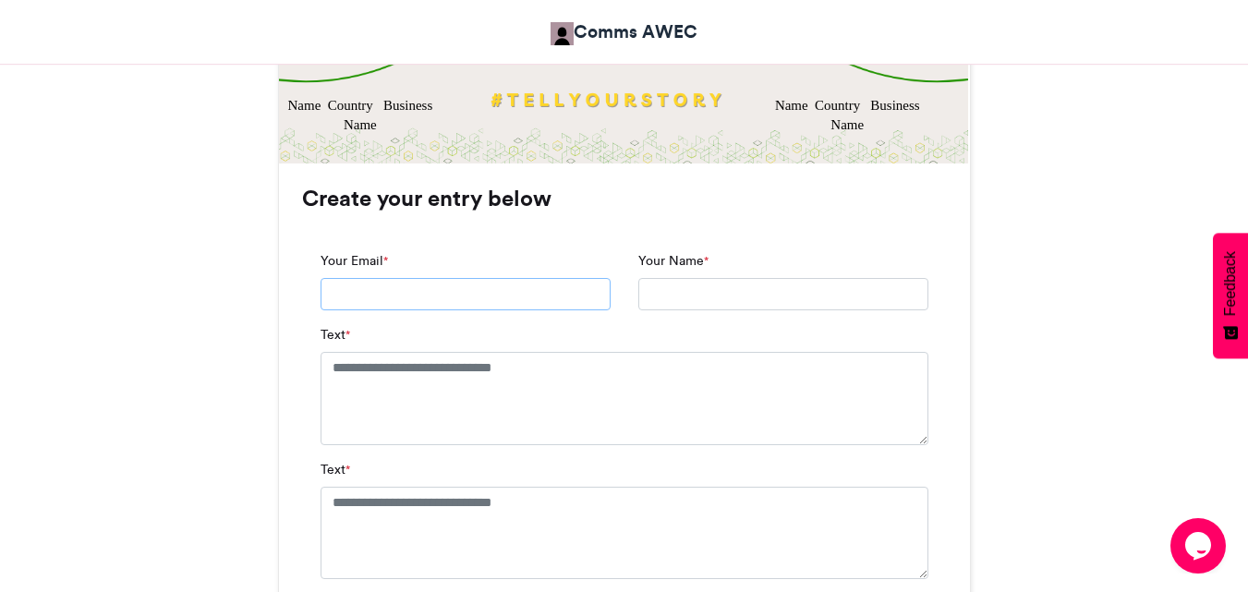
click at [421, 289] on input "Your Email *" at bounding box center [466, 294] width 290 height 33
type input "**********"
click at [680, 296] on input "Your Name *" at bounding box center [783, 294] width 290 height 33
type input "**********"
click at [371, 387] on textarea "Text *" at bounding box center [625, 398] width 608 height 92
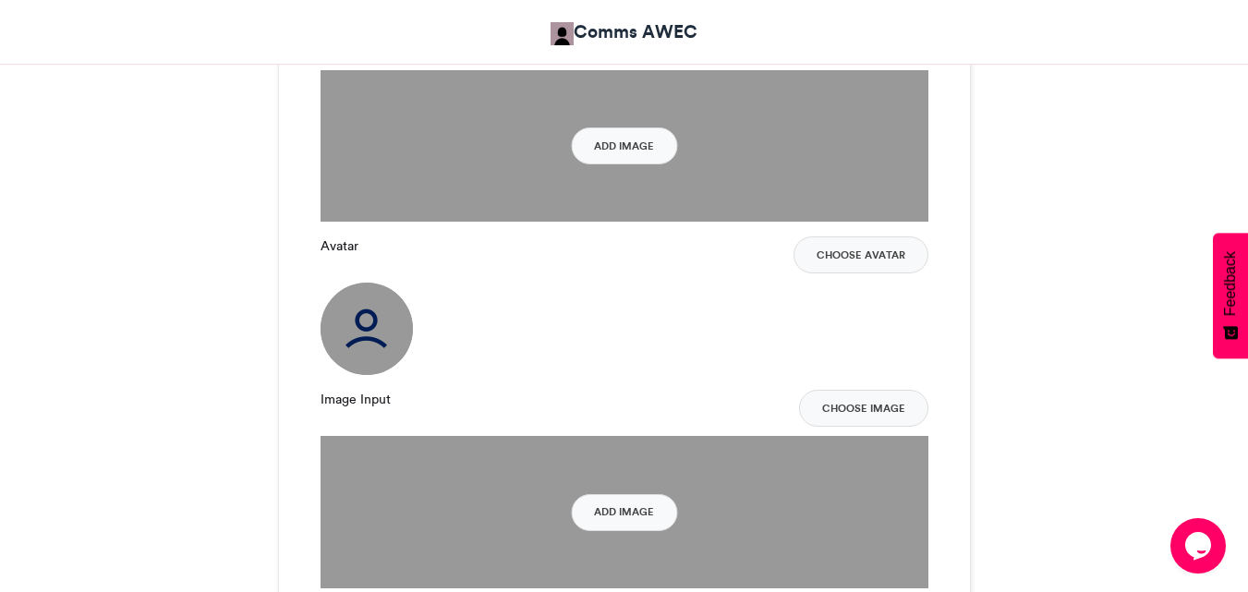
scroll to position [1847, 0]
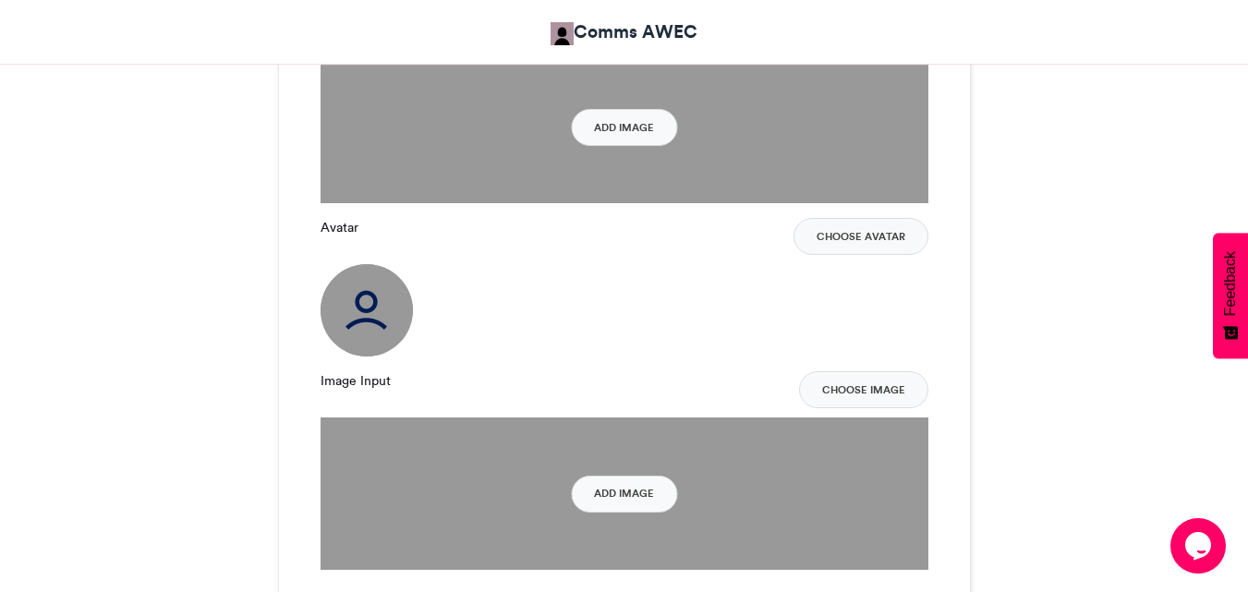
type textarea "**********"
